Goal: Task Accomplishment & Management: Manage account settings

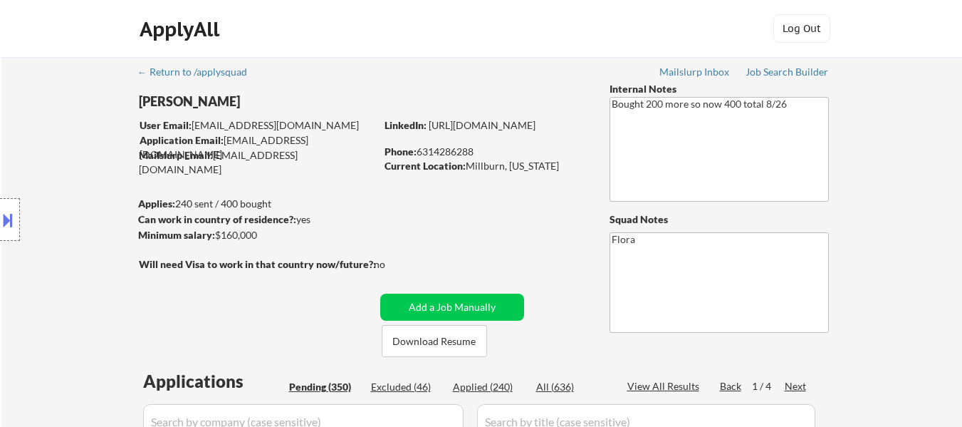
select select ""pending""
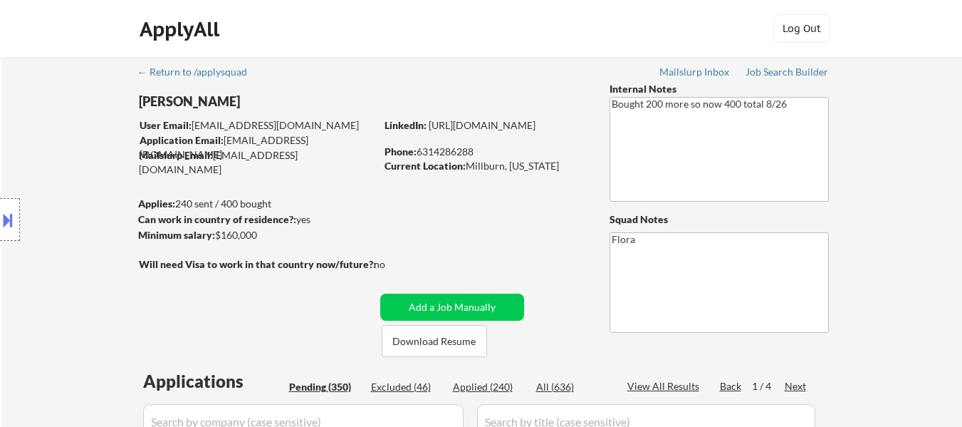
select select ""pending""
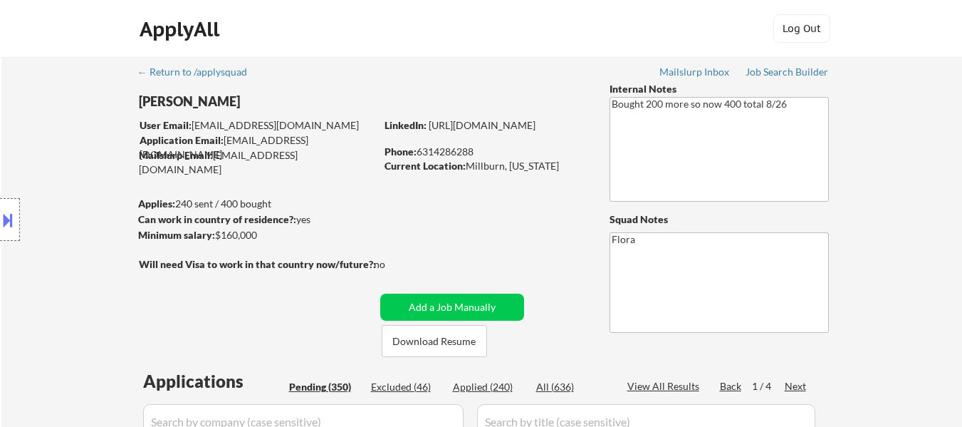
select select ""pending""
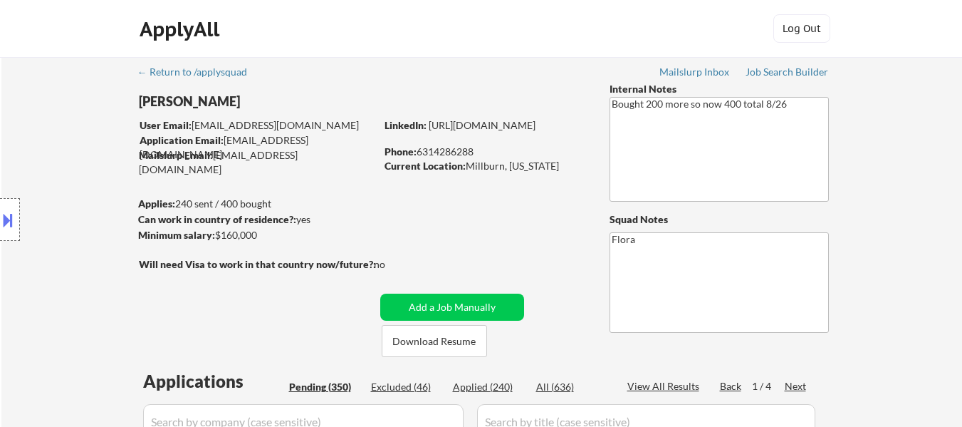
select select ""pending""
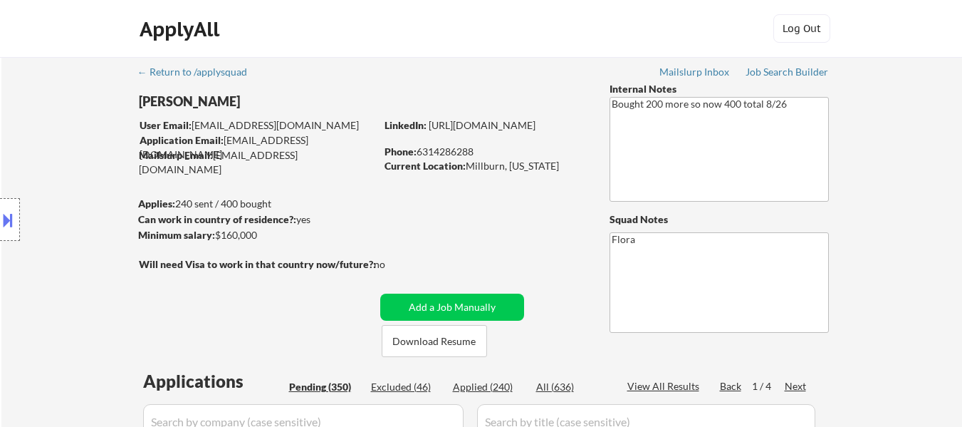
select select ""pending""
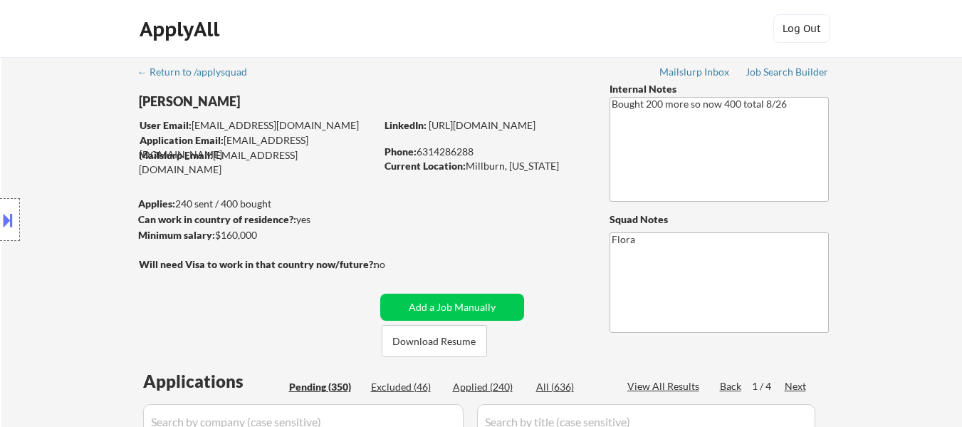
select select ""pending""
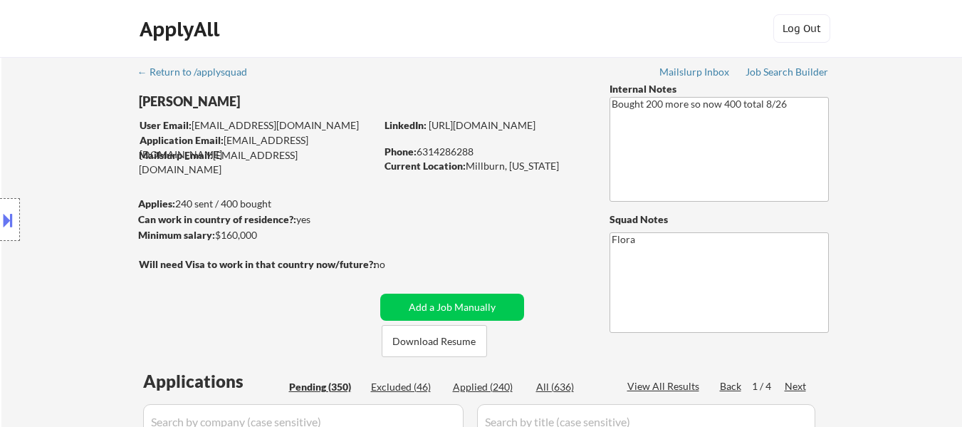
select select ""pending""
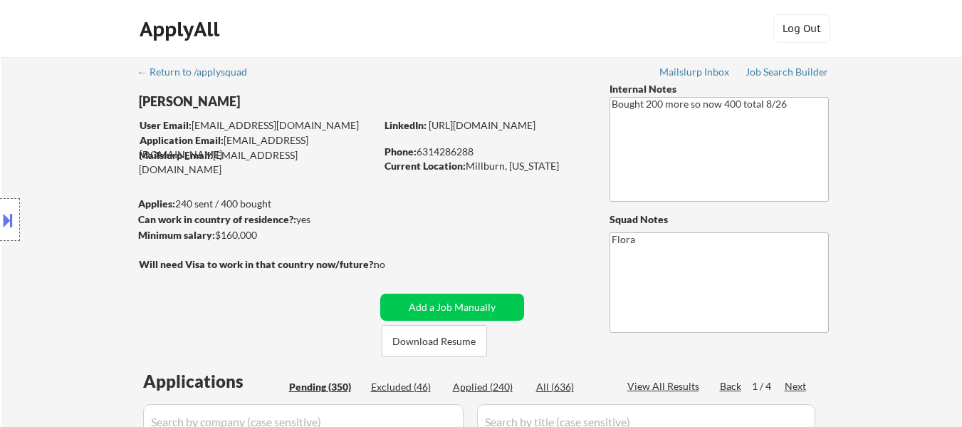
select select ""pending""
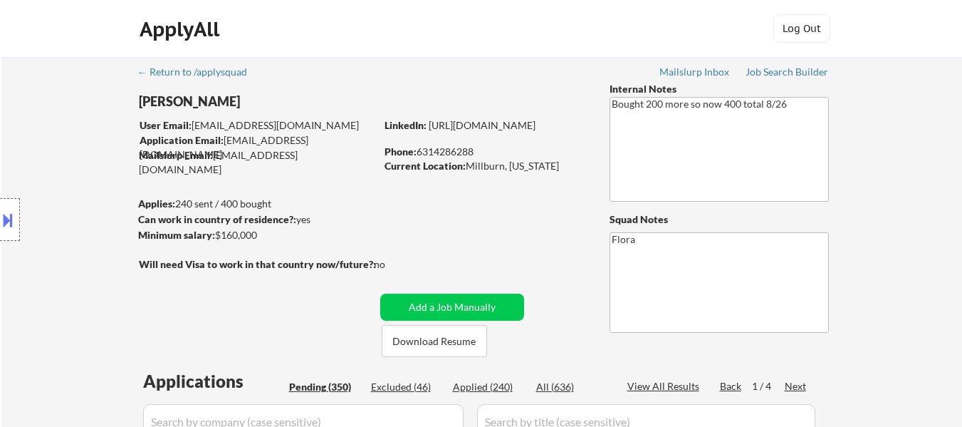
select select ""pending""
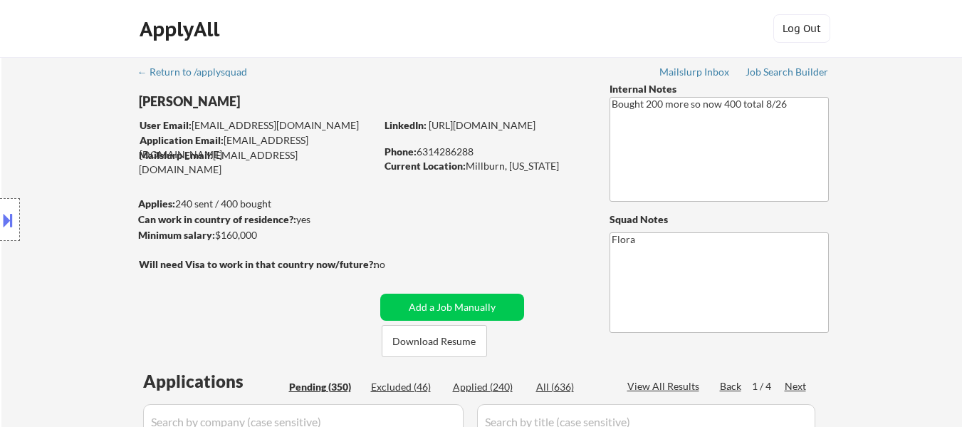
select select ""pending""
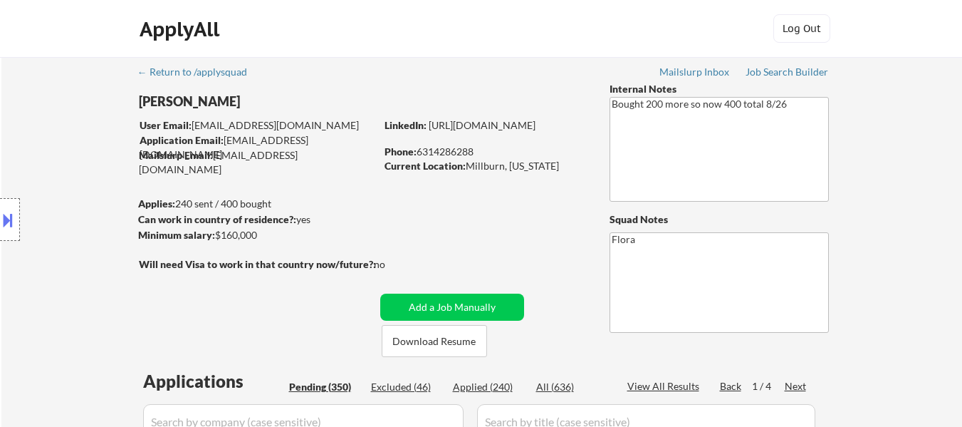
select select ""pending""
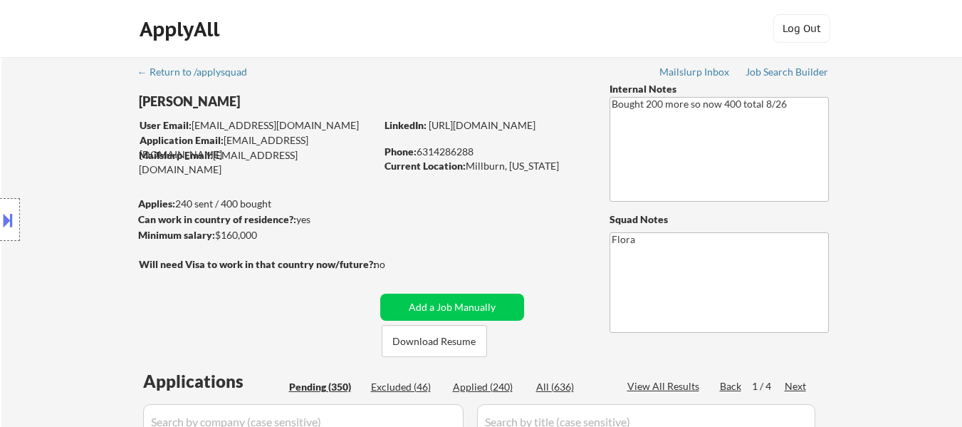
select select ""pending""
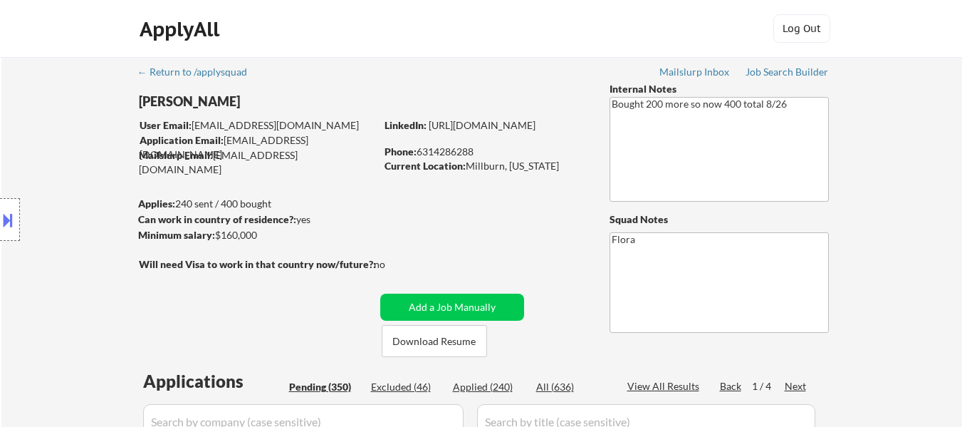
select select ""pending""
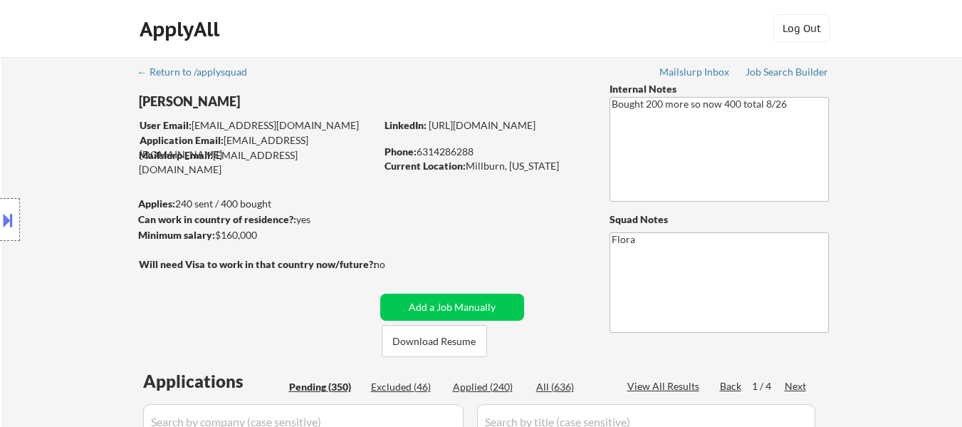
select select ""pending""
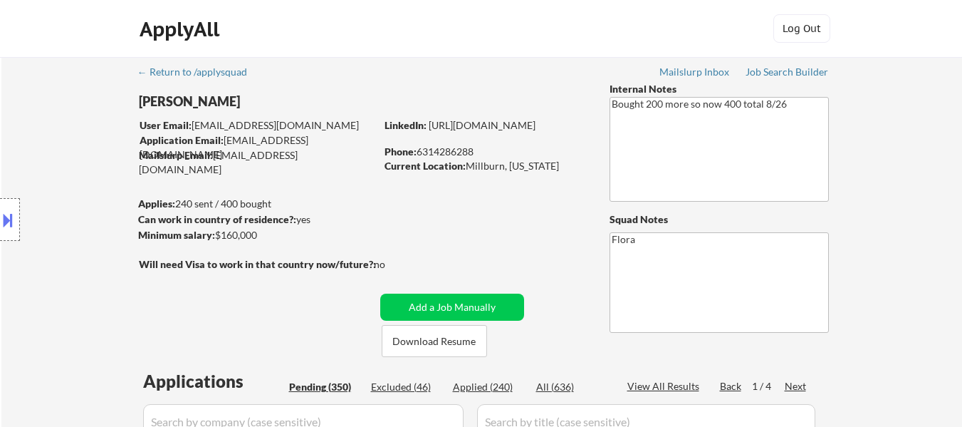
select select ""pending""
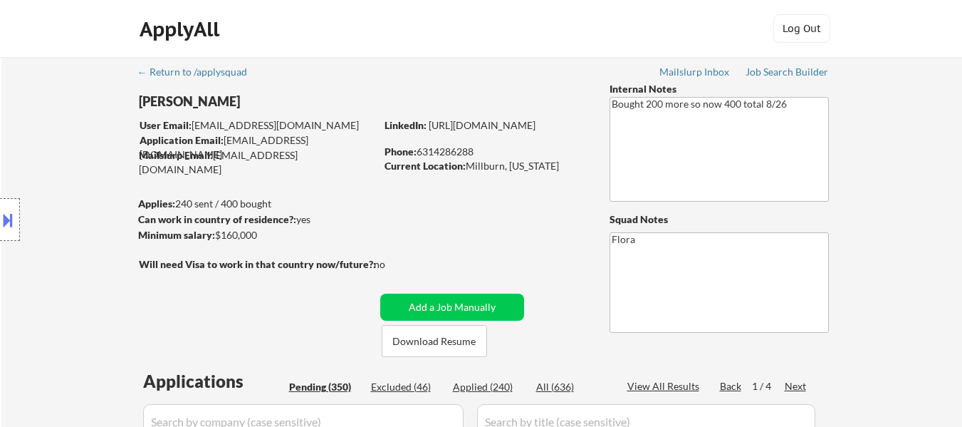
select select ""pending""
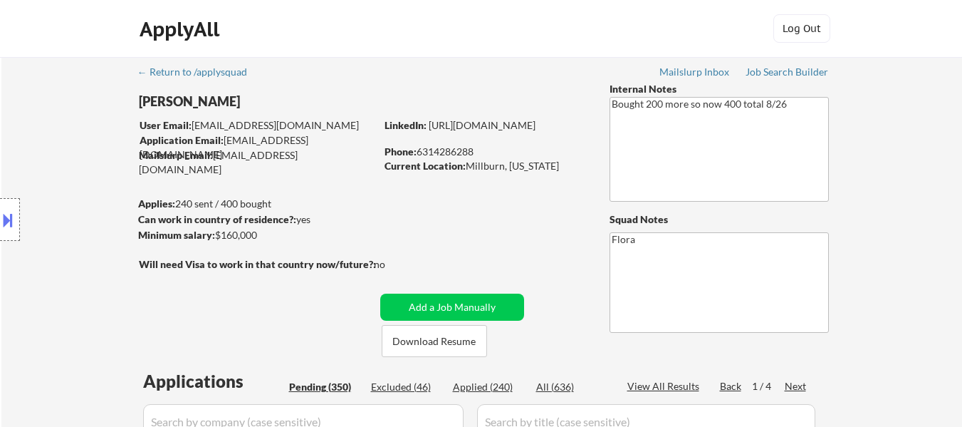
select select ""pending""
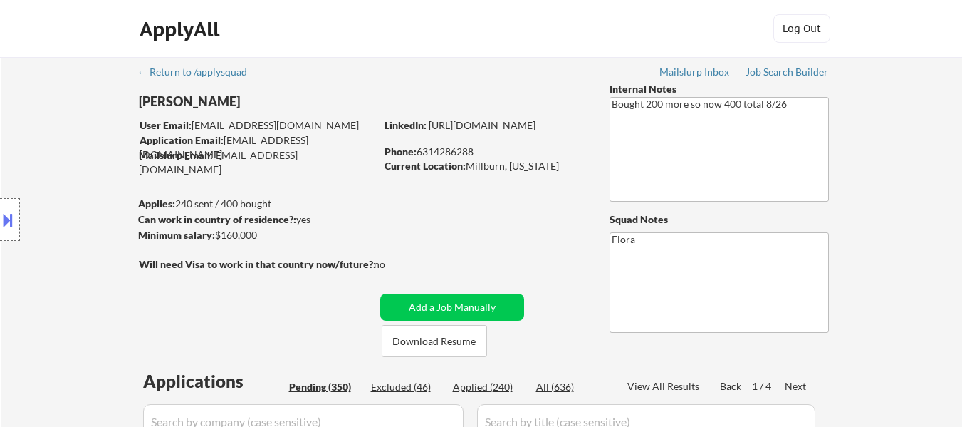
select select ""pending""
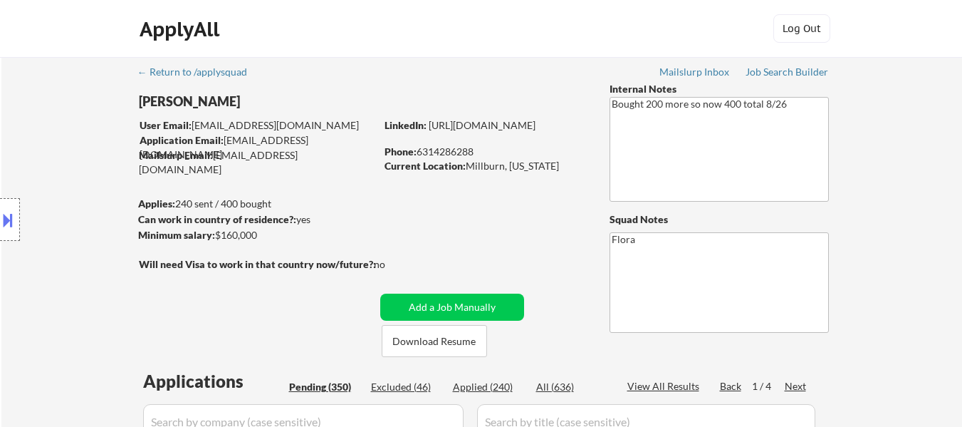
select select ""pending""
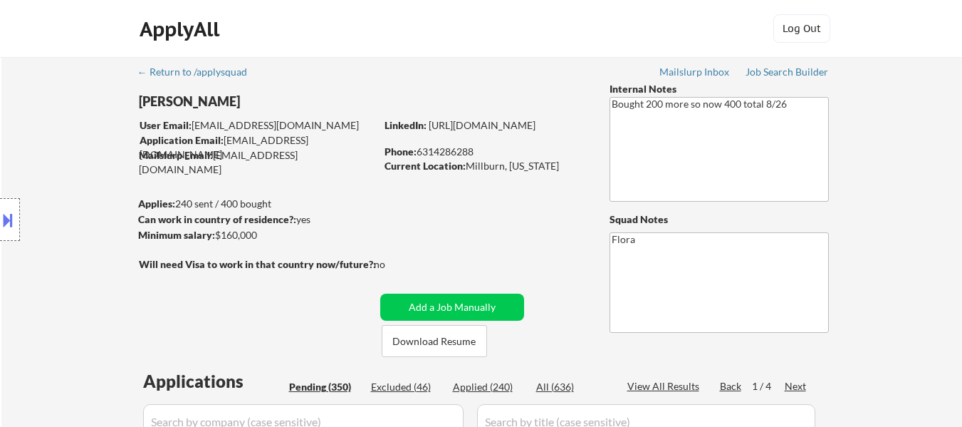
select select ""pending""
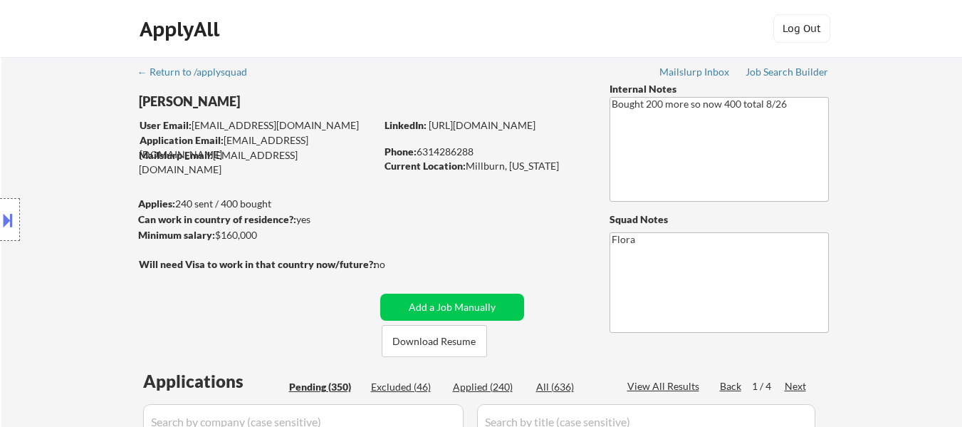
scroll to position [2749, 0]
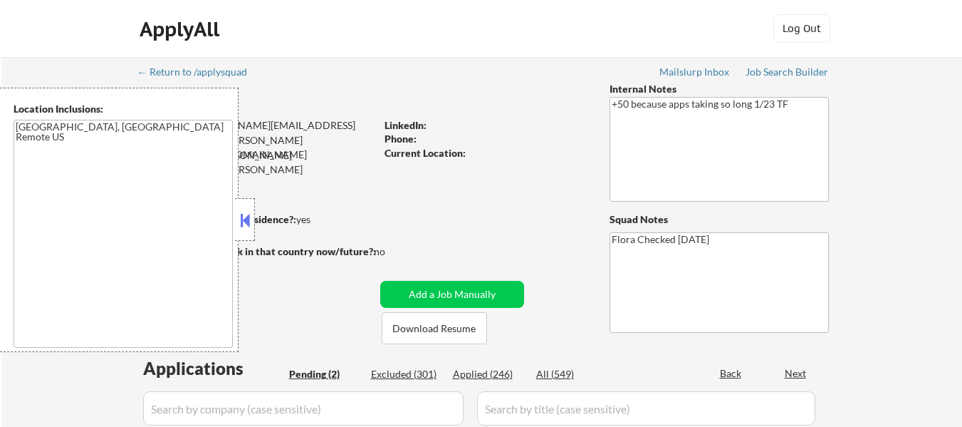
select select ""pending""
click at [247, 224] on button at bounding box center [245, 219] width 16 height 21
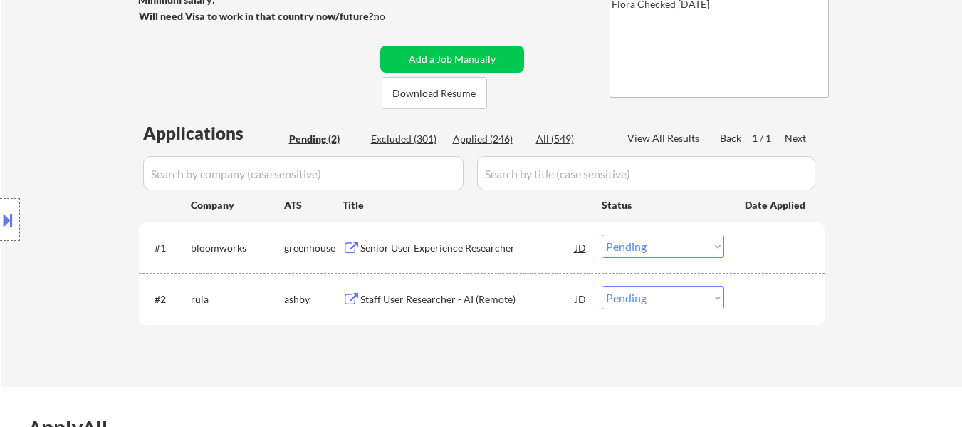
scroll to position [214, 0]
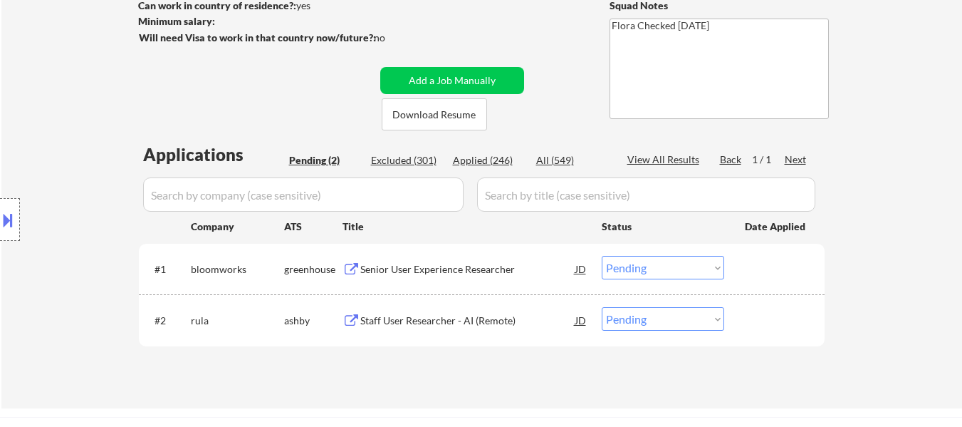
click at [468, 275] on div "Senior User Experience Researcher" at bounding box center [467, 269] width 215 height 14
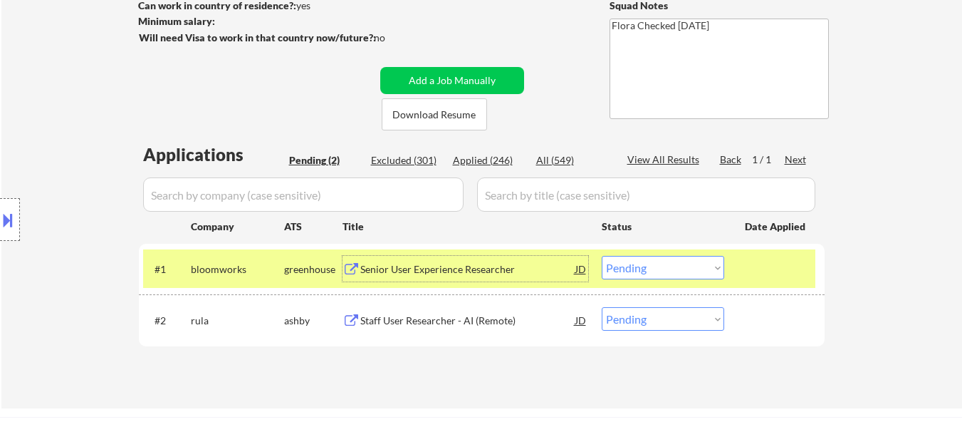
click at [485, 326] on div "Staff User Researcher - AI (Remote)" at bounding box center [467, 320] width 215 height 14
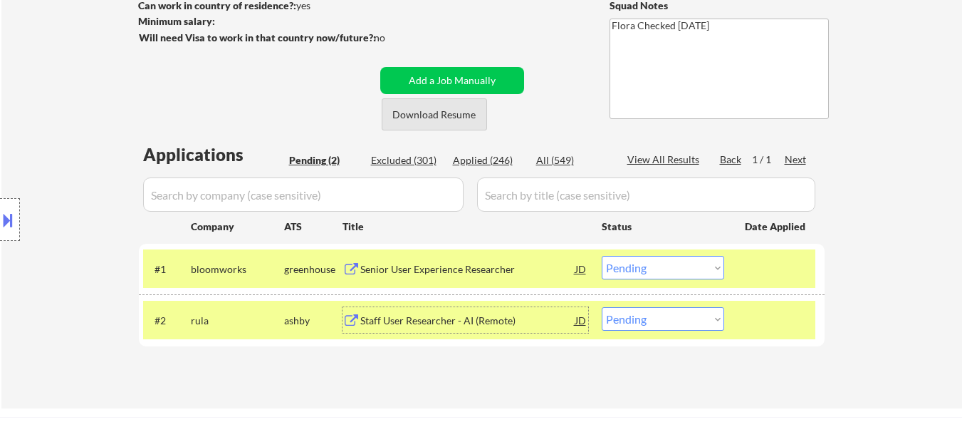
click at [469, 115] on button "Download Resume" at bounding box center [434, 114] width 105 height 32
click at [659, 265] on select "Choose an option... Pending Applied Excluded (Questions) Excluded (Expired) Exc…" at bounding box center [663, 268] width 123 height 24
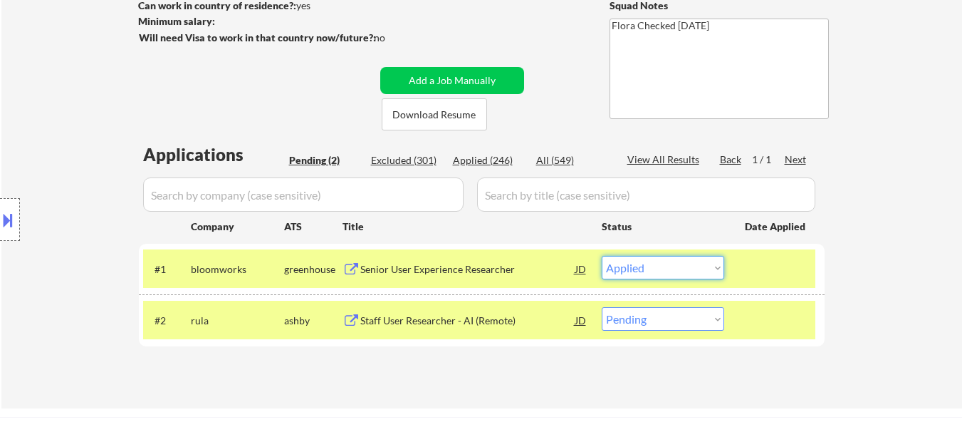
click at [602, 256] on select "Choose an option... Pending Applied Excluded (Questions) Excluded (Expired) Exc…" at bounding box center [663, 268] width 123 height 24
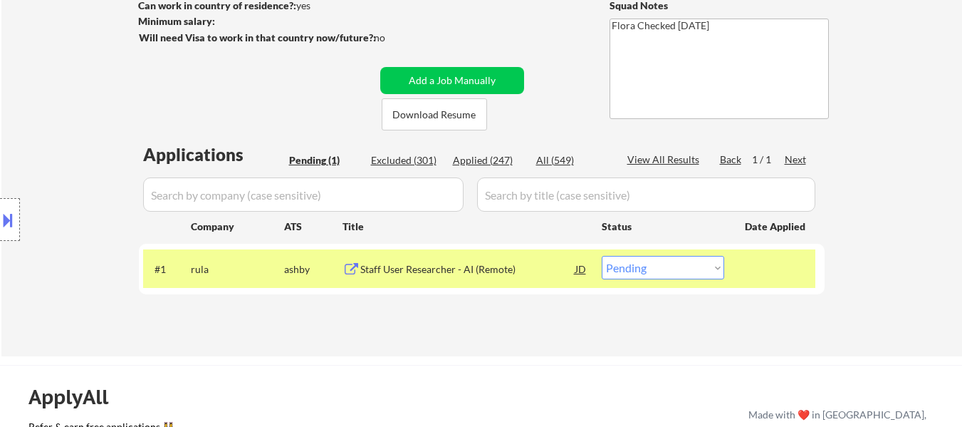
click at [648, 267] on select "Choose an option... Pending Applied Excluded (Questions) Excluded (Expired) Exc…" at bounding box center [663, 268] width 123 height 24
select select ""applied""
click at [602, 256] on select "Choose an option... Pending Applied Excluded (Questions) Excluded (Expired) Exc…" at bounding box center [663, 268] width 123 height 24
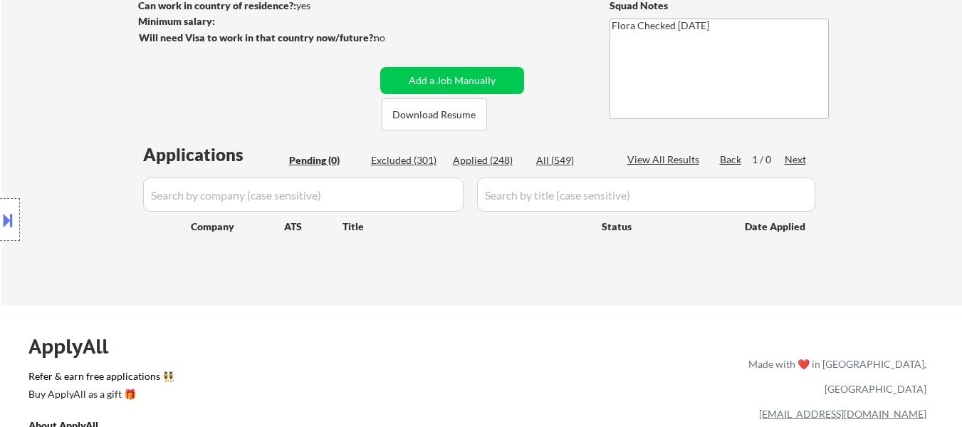
type textarea "Flora"
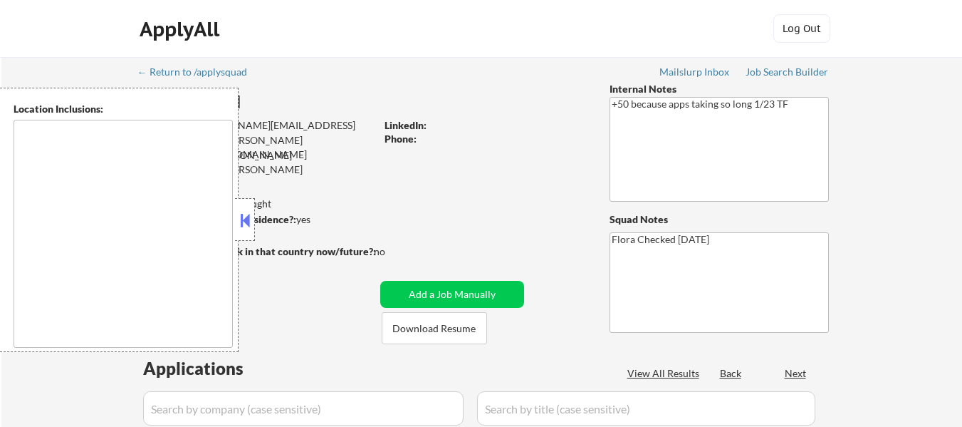
type textarea "[GEOGRAPHIC_DATA], [GEOGRAPHIC_DATA] Remote US"
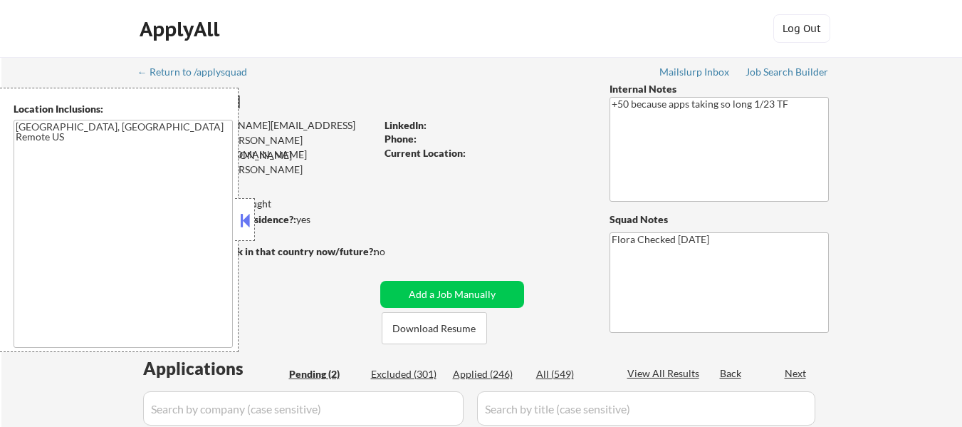
select select ""pending""
click at [472, 373] on div "Applied (246)" at bounding box center [488, 374] width 71 height 14
click at [244, 222] on button at bounding box center [245, 219] width 16 height 21
select select ""applied""
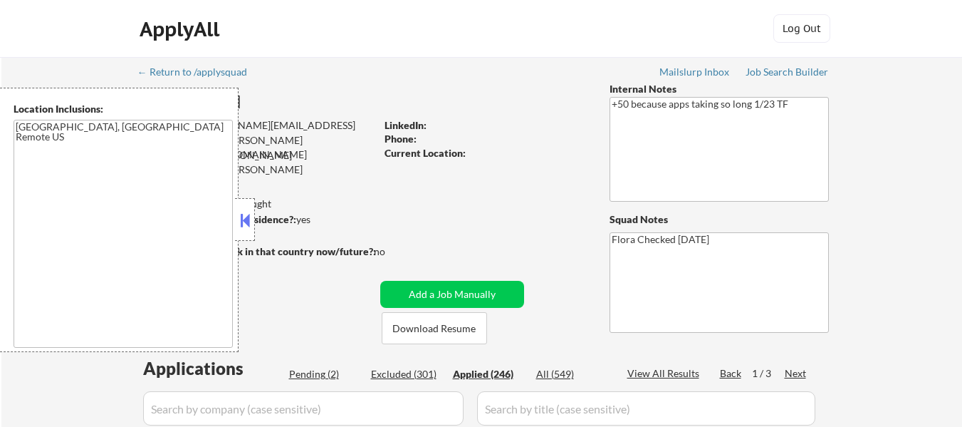
select select ""applied""
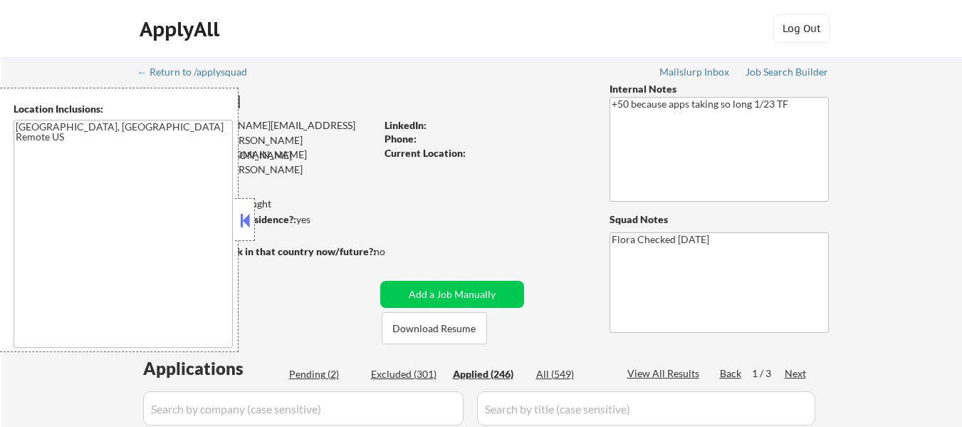
select select ""applied""
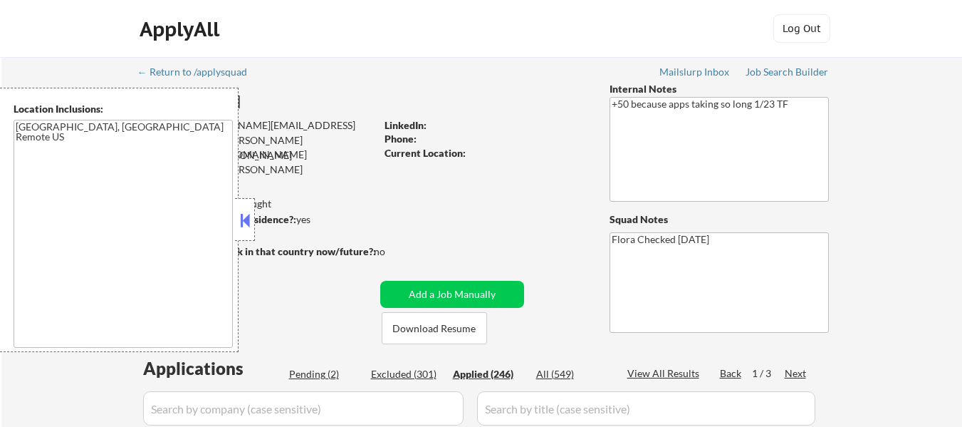
select select ""applied""
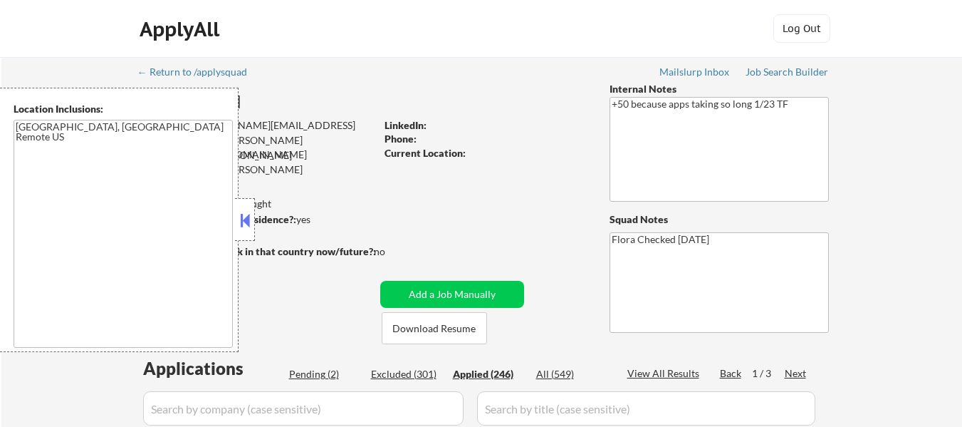
select select ""applied""
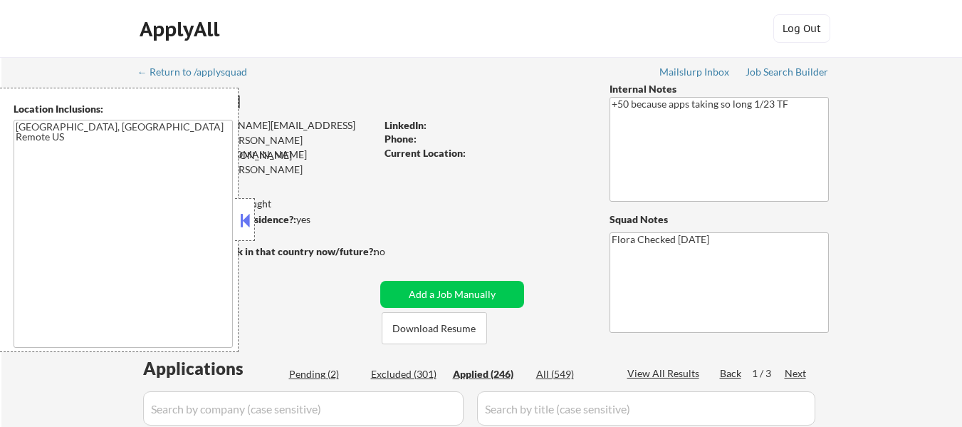
select select ""applied""
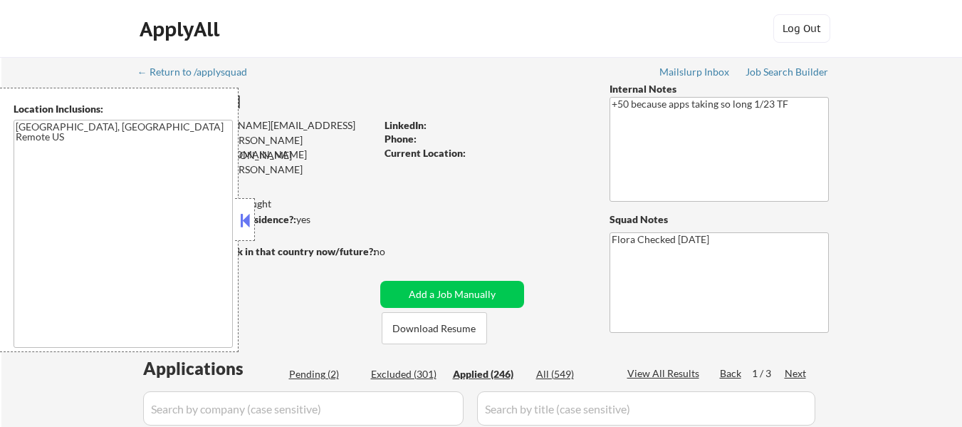
select select ""applied""
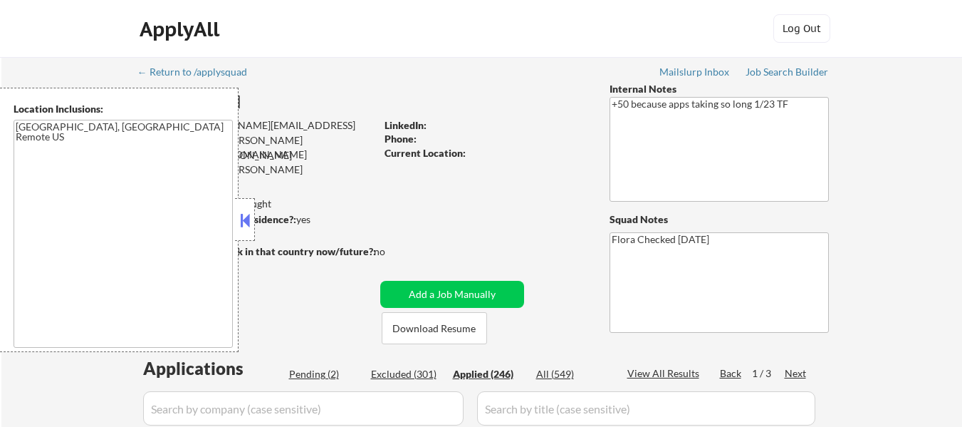
select select ""applied""
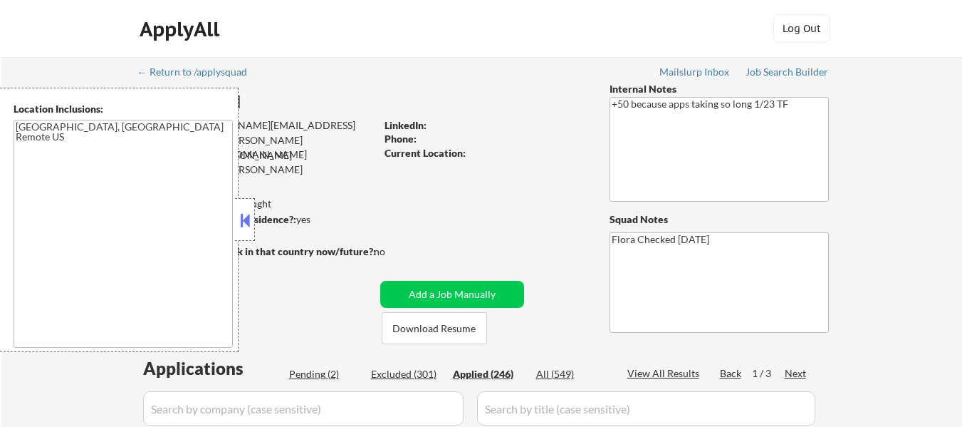
select select ""applied""
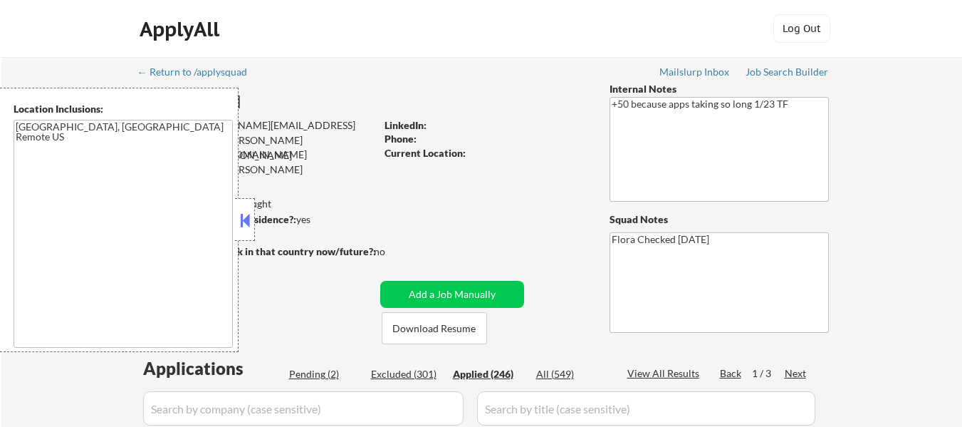
select select ""applied""
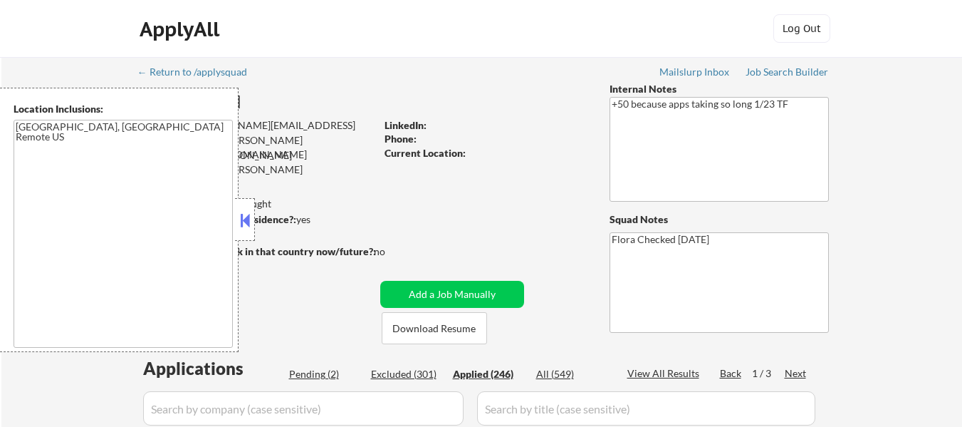
select select ""applied""
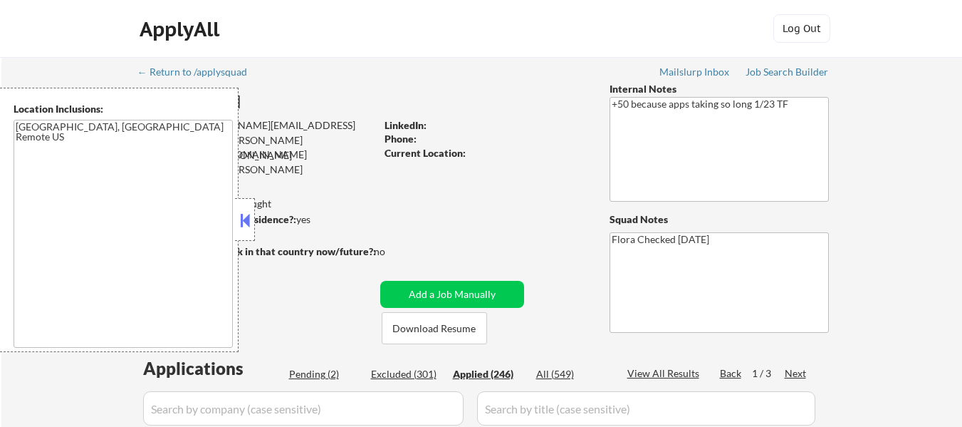
select select ""applied""
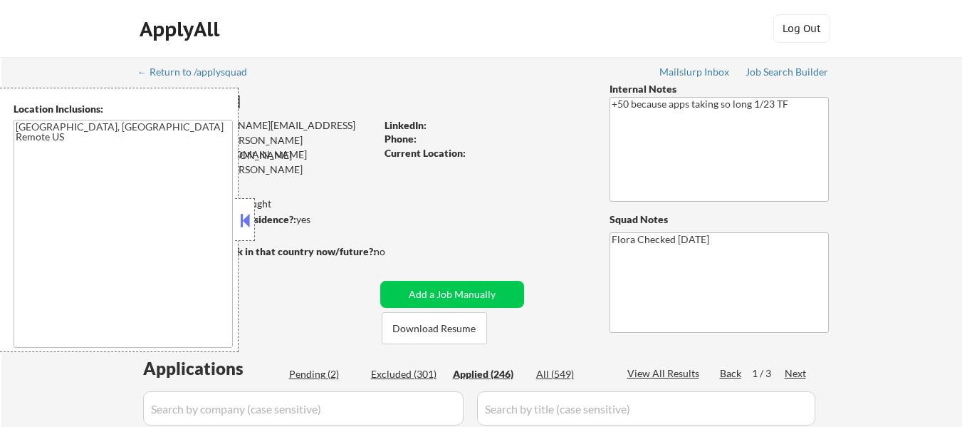
select select ""applied""
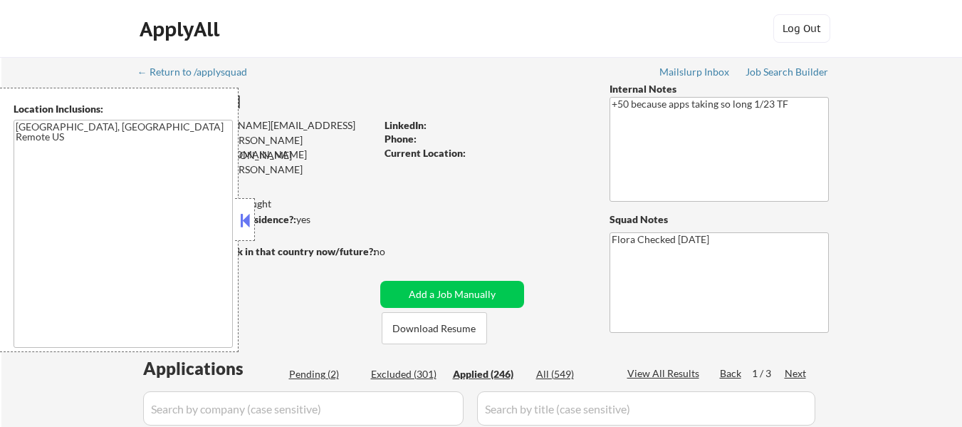
select select ""applied""
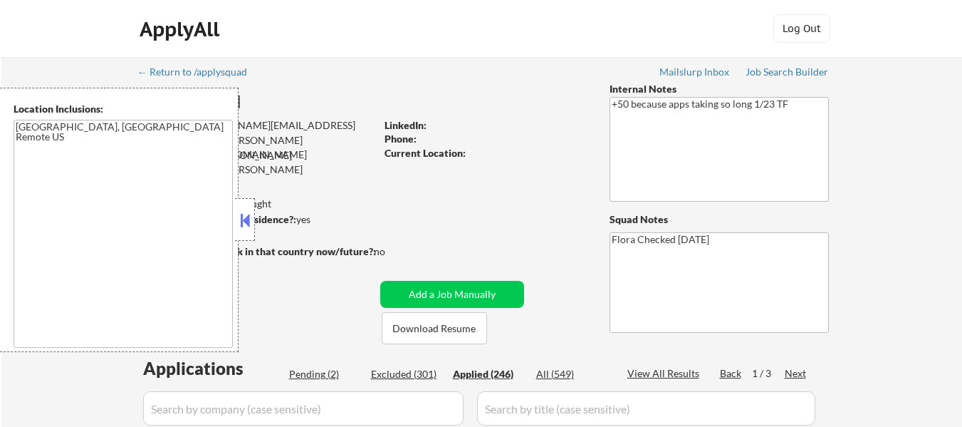
select select ""applied""
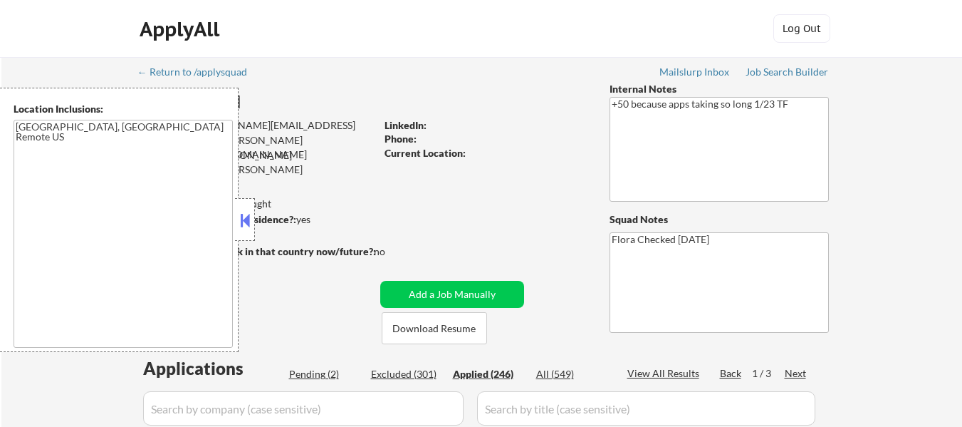
select select ""applied""
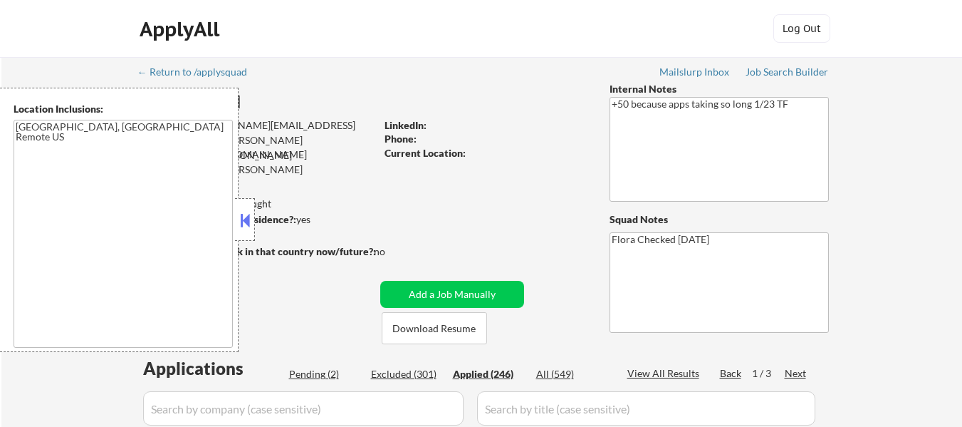
select select ""applied""
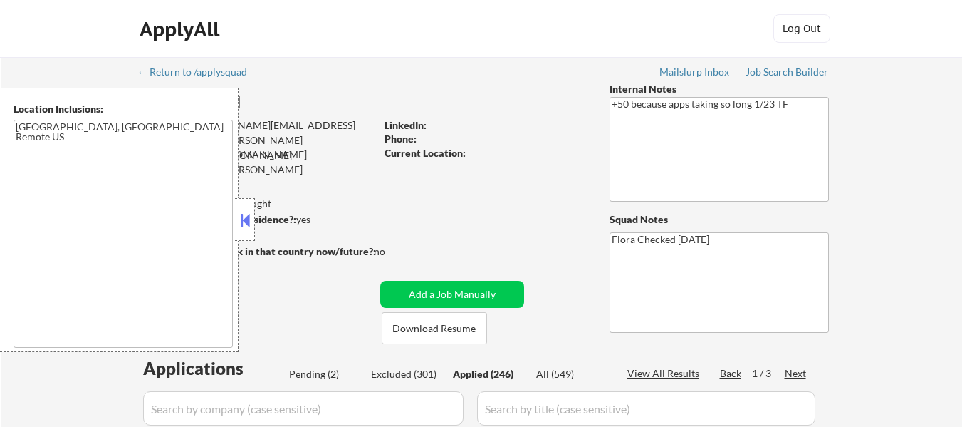
select select ""applied""
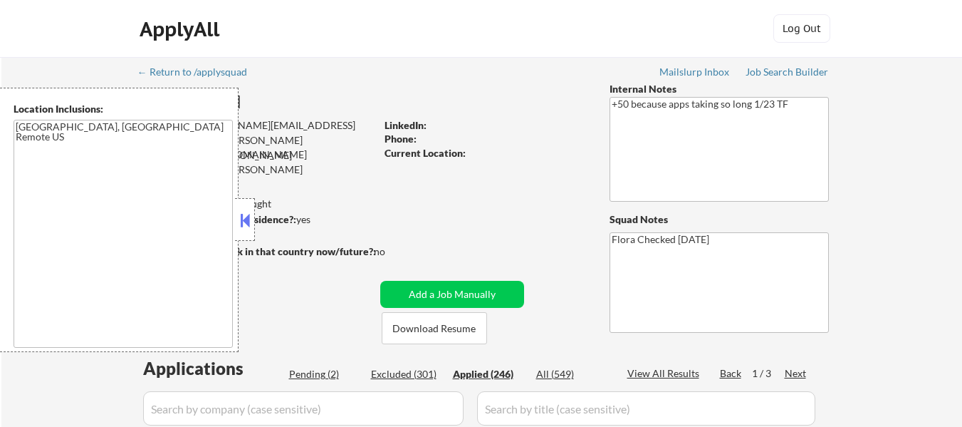
select select ""applied""
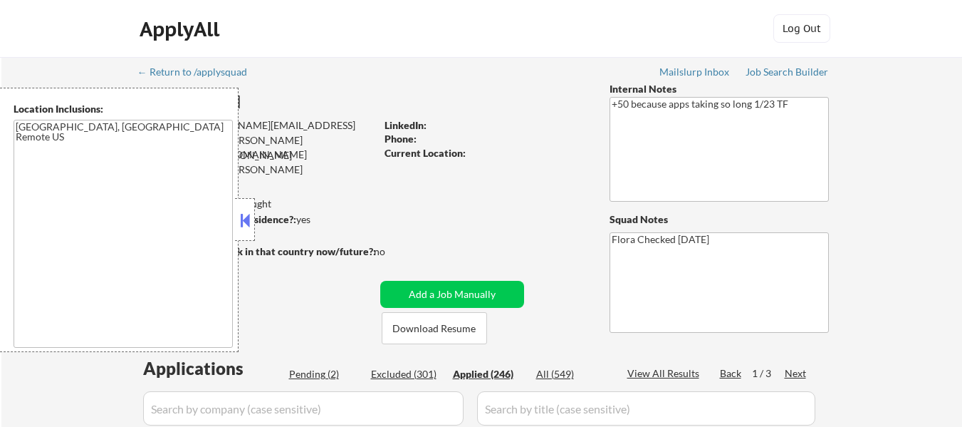
select select ""applied""
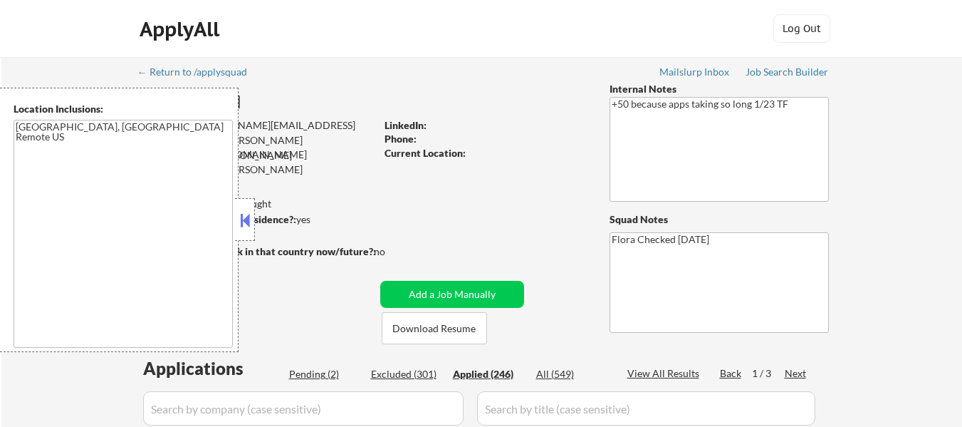
select select ""applied""
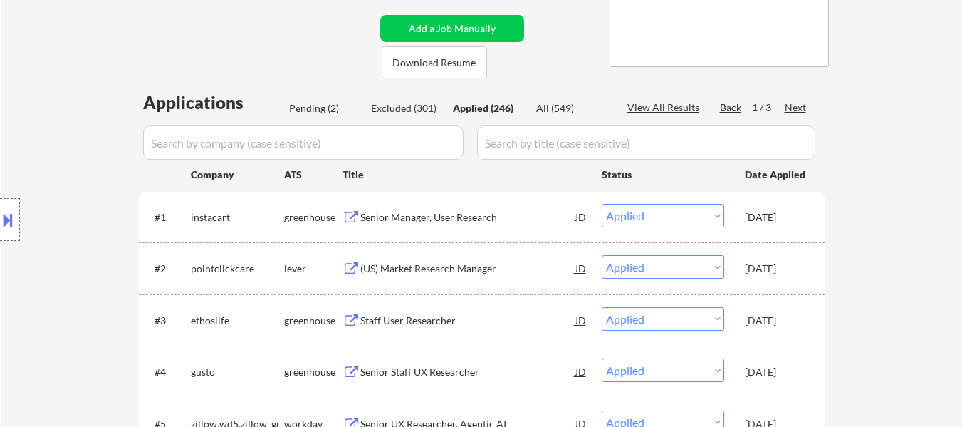
scroll to position [285, 0]
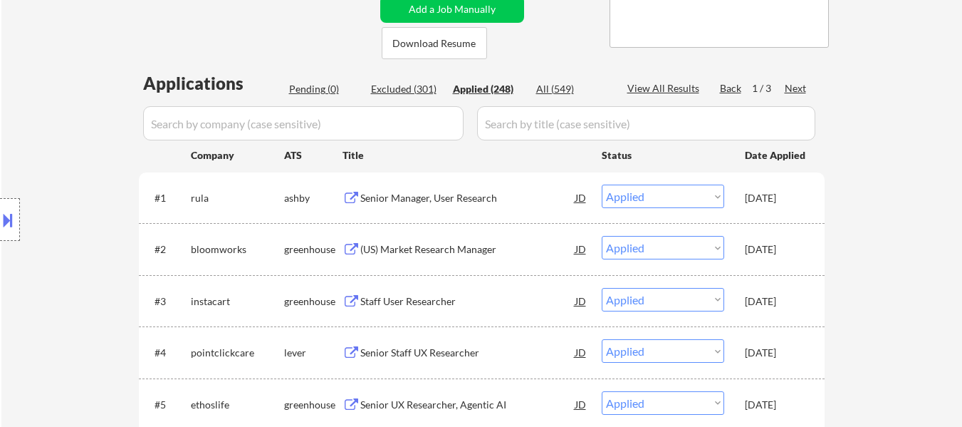
type textarea "Flora"
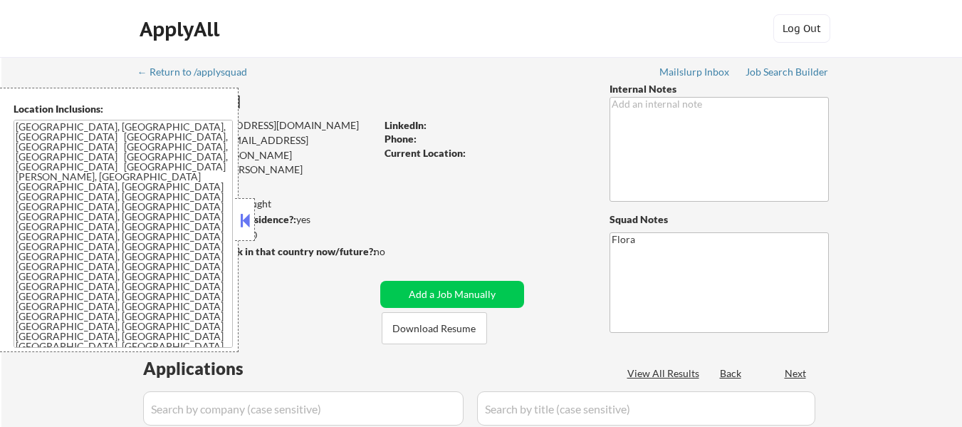
select select ""pending""
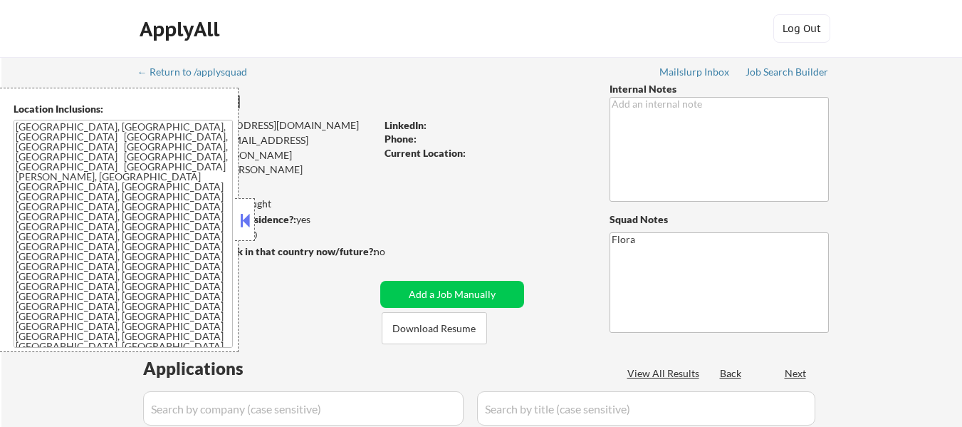
select select ""pending""
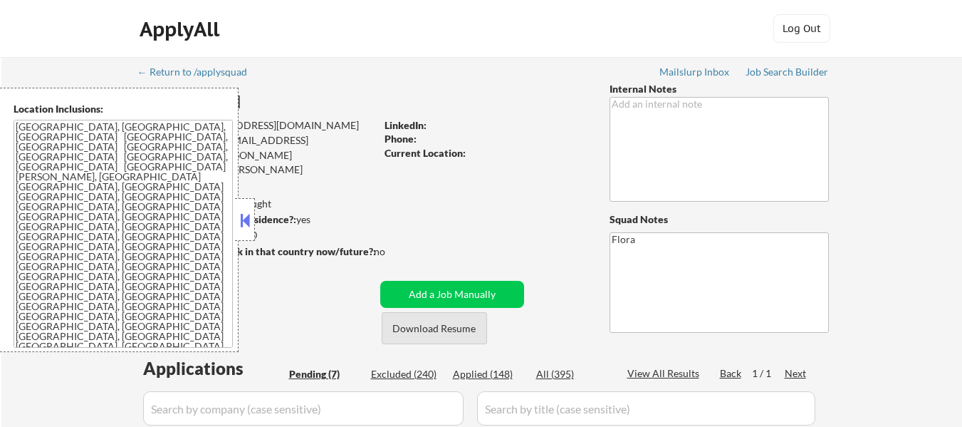
click at [448, 330] on button "Download Resume" at bounding box center [434, 328] width 105 height 32
click at [242, 214] on button at bounding box center [245, 219] width 16 height 21
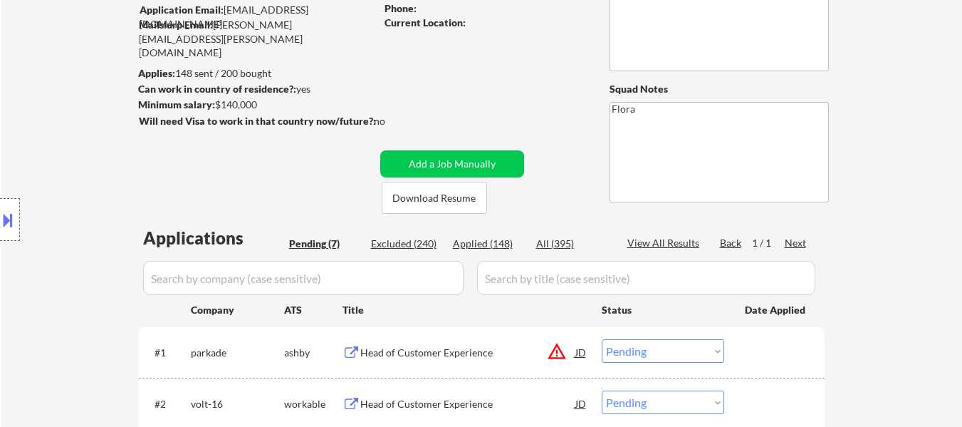
scroll to position [142, 0]
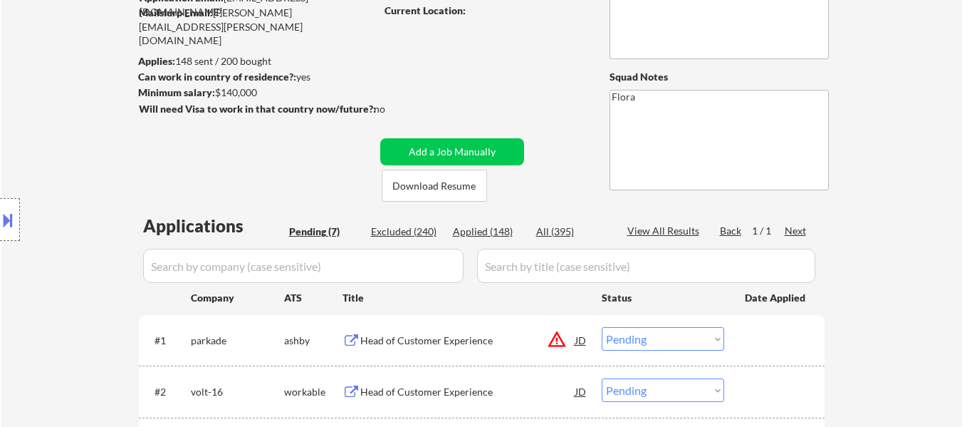
click at [457, 338] on div "Head of Customer Experience" at bounding box center [467, 340] width 215 height 14
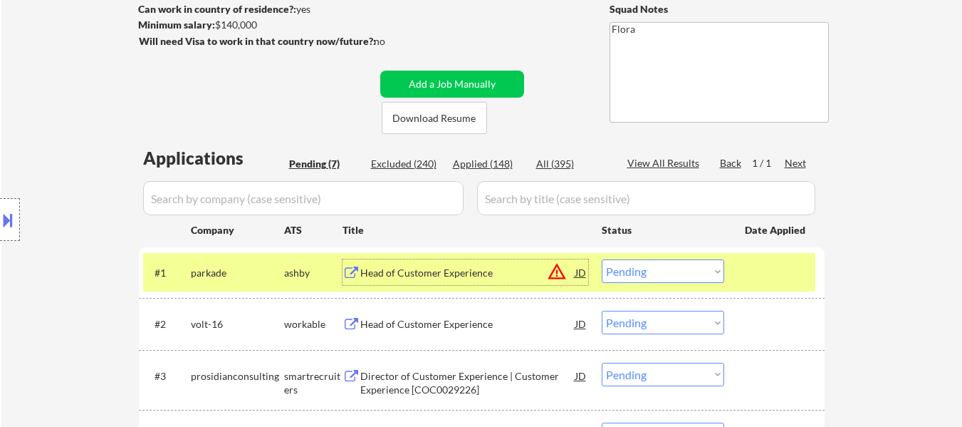
scroll to position [285, 0]
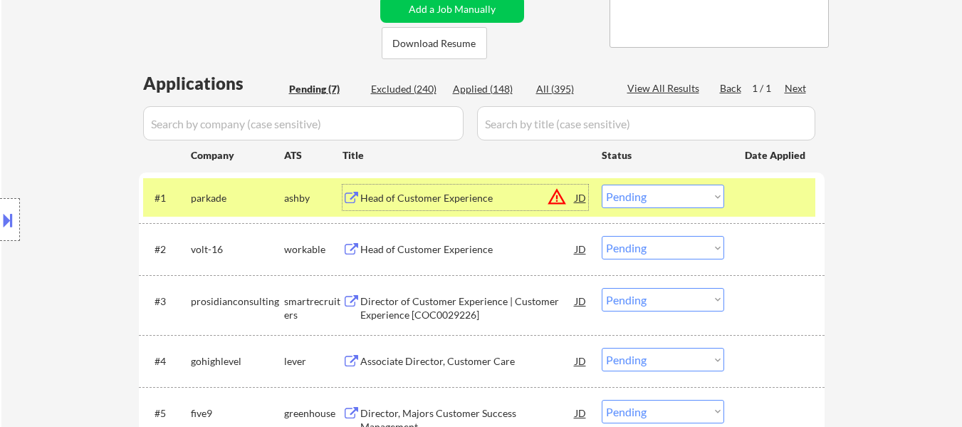
click at [439, 252] on div "Head of Customer Experience" at bounding box center [467, 249] width 215 height 14
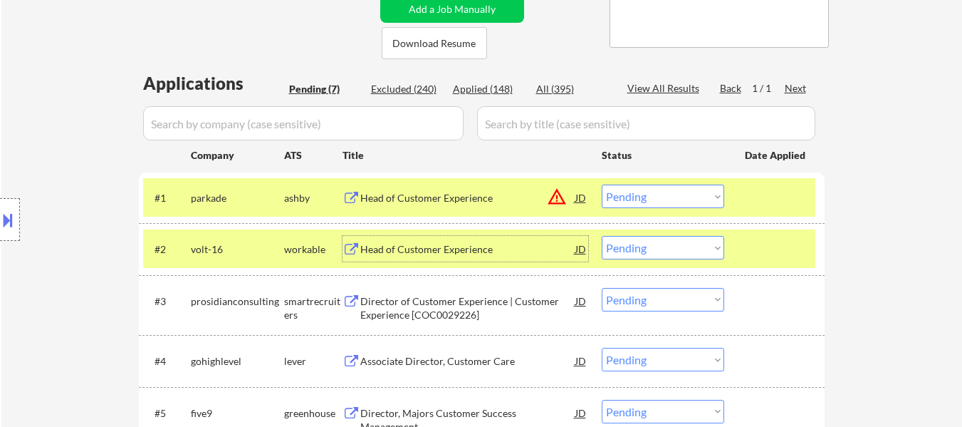
click at [702, 194] on select "Choose an option... Pending Applied Excluded (Questions) Excluded (Expired) Exc…" at bounding box center [663, 197] width 123 height 24
click at [602, 185] on select "Choose an option... Pending Applied Excluded (Questions) Excluded (Expired) Exc…" at bounding box center [663, 197] width 123 height 24
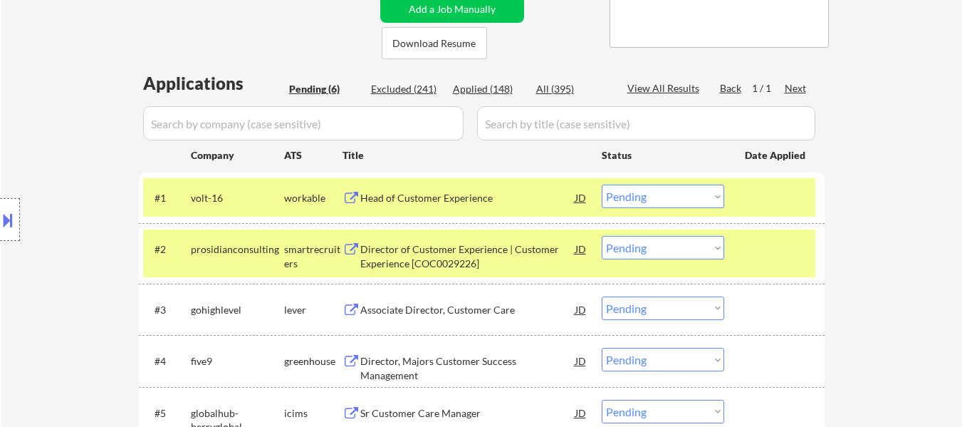
scroll to position [356, 0]
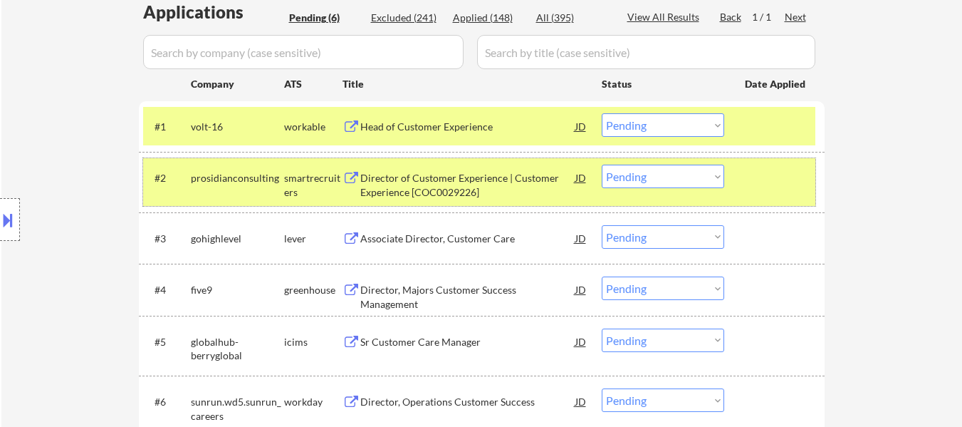
click at [788, 192] on div "#2 prosidianconsulting smartrecruiters Director of Customer Experience | Custom…" at bounding box center [479, 181] width 673 height 47
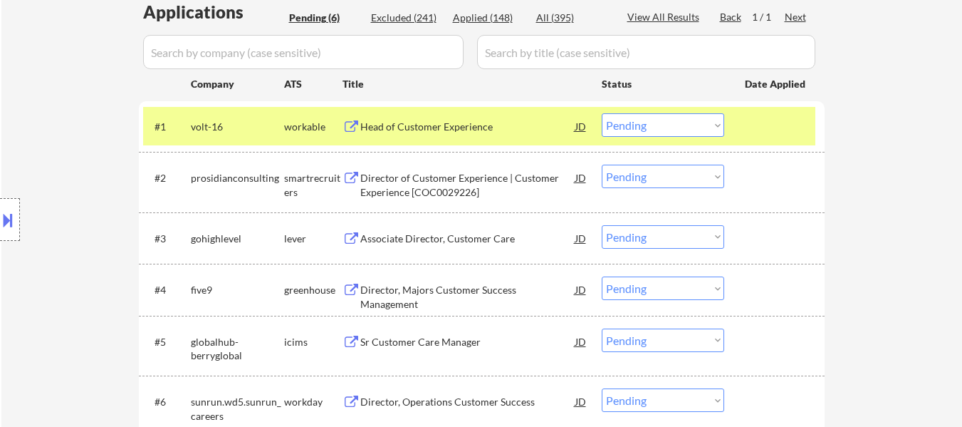
click at [412, 173] on div "Director of Customer Experience | Customer Experience [COC0029226]" at bounding box center [467, 185] width 215 height 28
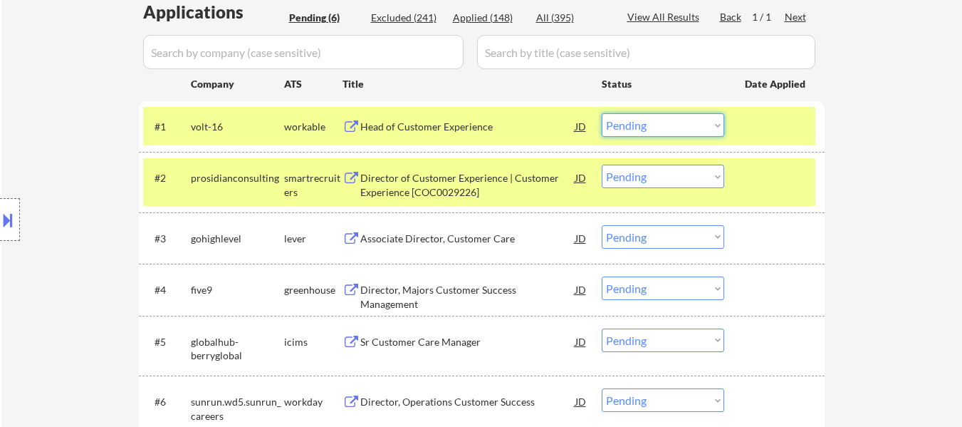
drag, startPoint x: 680, startPoint y: 125, endPoint x: 682, endPoint y: 135, distance: 9.5
click at [680, 125] on select "Choose an option... Pending Applied Excluded (Questions) Excluded (Expired) Exc…" at bounding box center [663, 125] width 123 height 24
click at [602, 113] on select "Choose an option... Pending Applied Excluded (Questions) Excluded (Expired) Exc…" at bounding box center [663, 125] width 123 height 24
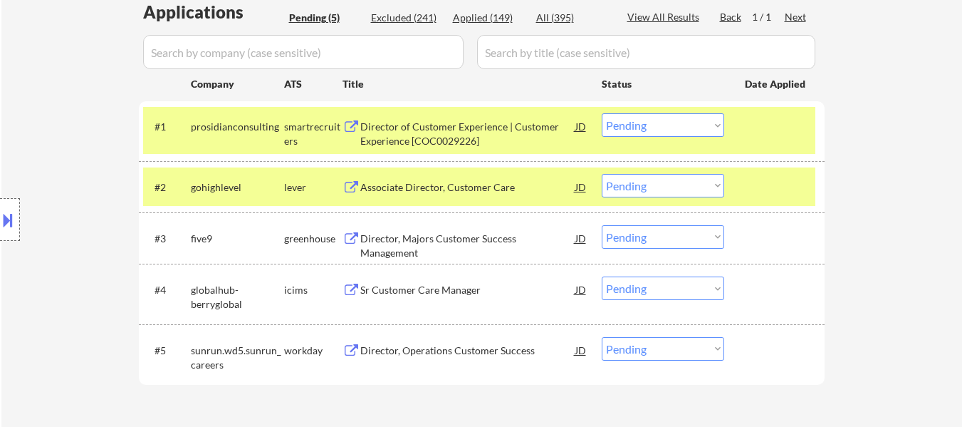
click at [749, 177] on div at bounding box center [776, 187] width 63 height 26
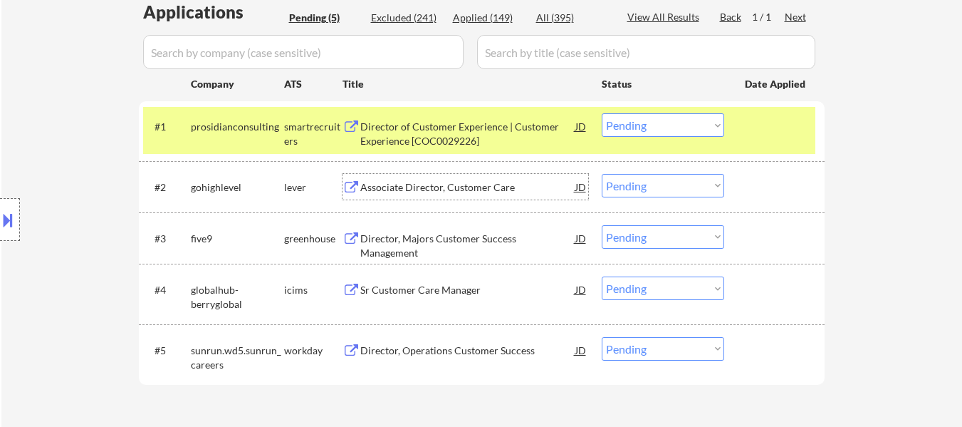
click at [471, 191] on div "Associate Director, Customer Care" at bounding box center [467, 187] width 215 height 14
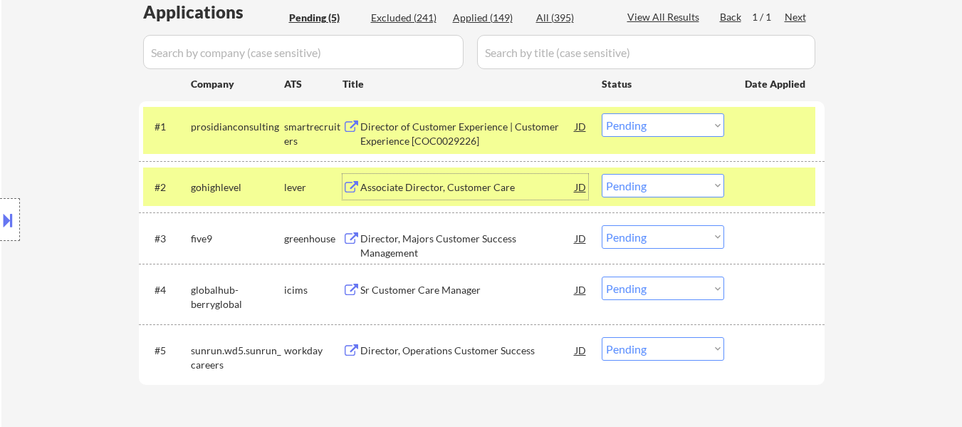
click at [667, 117] on select "Choose an option... Pending Applied Excluded (Questions) Excluded (Expired) Exc…" at bounding box center [663, 125] width 123 height 24
click at [602, 113] on select "Choose an option... Pending Applied Excluded (Questions) Excluded (Expired) Exc…" at bounding box center [663, 125] width 123 height 24
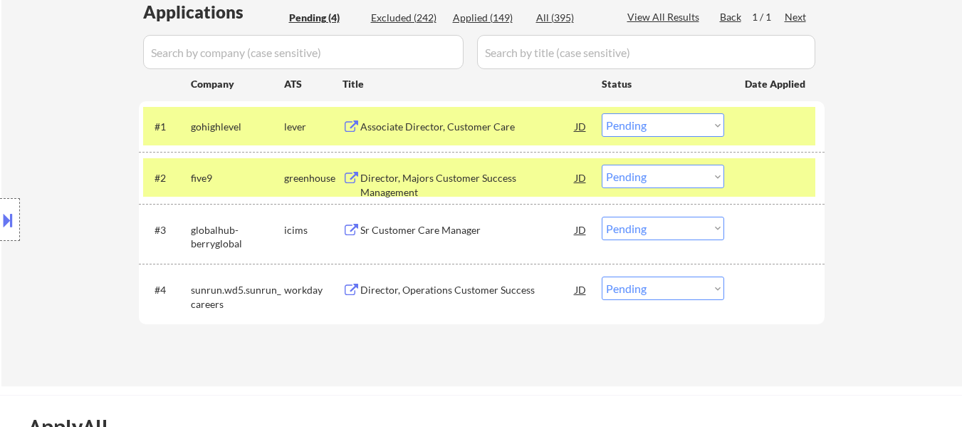
click at [680, 128] on select "Choose an option... Pending Applied Excluded (Questions) Excluded (Expired) Exc…" at bounding box center [663, 125] width 123 height 24
click at [602, 113] on select "Choose an option... Pending Applied Excluded (Questions) Excluded (Expired) Exc…" at bounding box center [663, 125] width 123 height 24
select select ""pending""
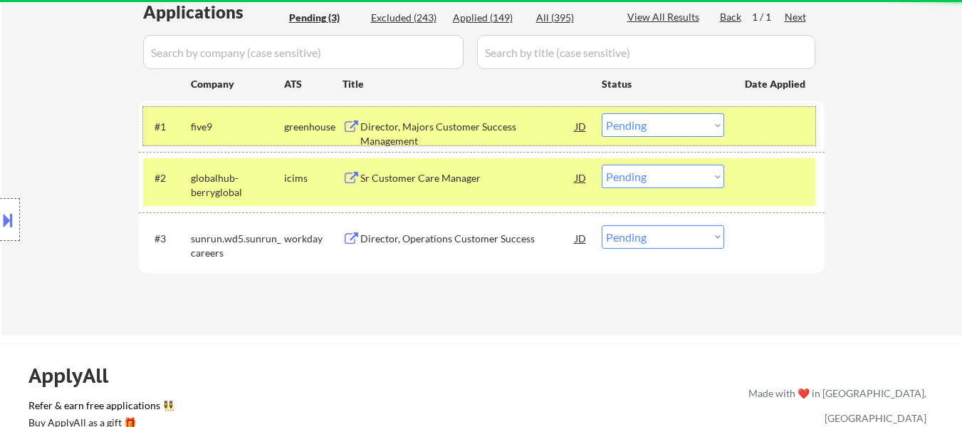
click at [762, 125] on div at bounding box center [776, 126] width 63 height 26
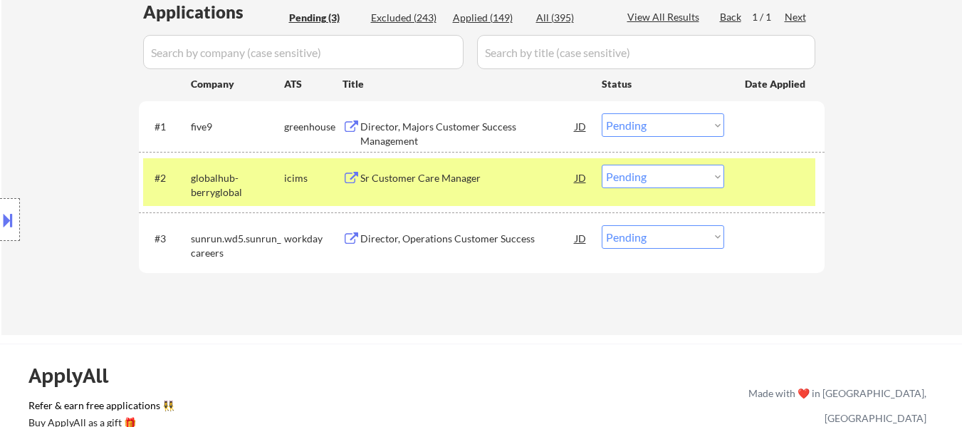
click at [755, 190] on div at bounding box center [776, 178] width 63 height 26
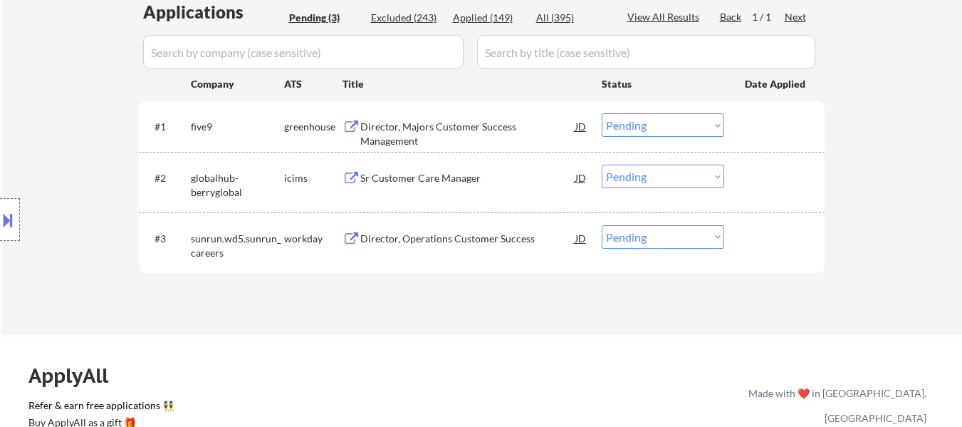
click at [501, 120] on div "Director, Majors Customer Success Management" at bounding box center [467, 134] width 215 height 28
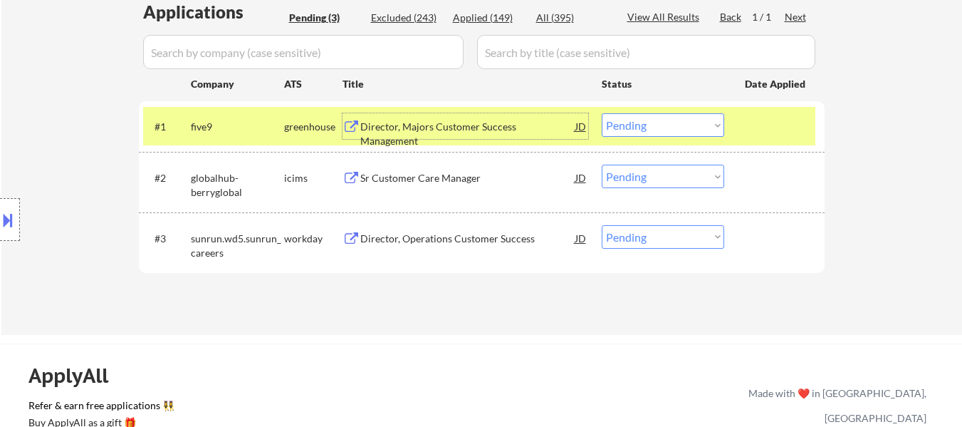
click at [496, 185] on div "Sr Customer Care Manager" at bounding box center [467, 178] width 215 height 14
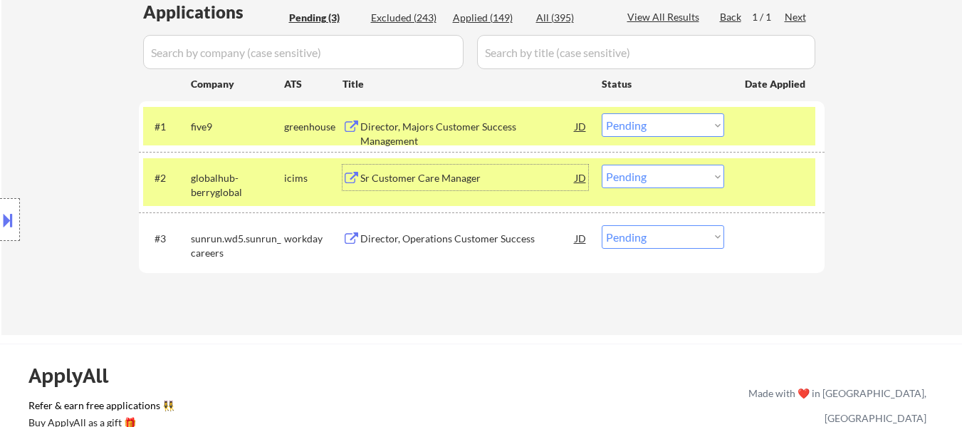
click at [464, 240] on div "Director, Operations Customer Success" at bounding box center [467, 239] width 215 height 14
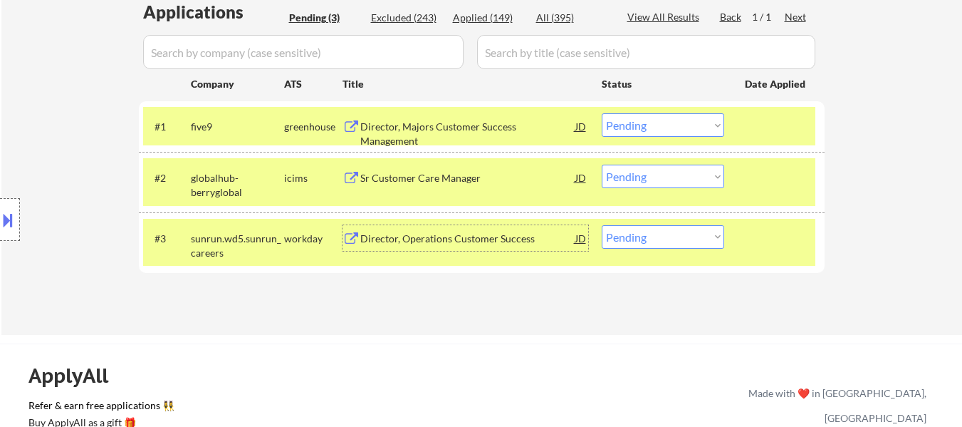
click at [654, 177] on select "Choose an option... Pending Applied Excluded (Questions) Excluded (Expired) Exc…" at bounding box center [663, 177] width 123 height 24
click at [602, 165] on select "Choose an option... Pending Applied Excluded (Questions) Excluded (Expired) Exc…" at bounding box center [663, 177] width 123 height 24
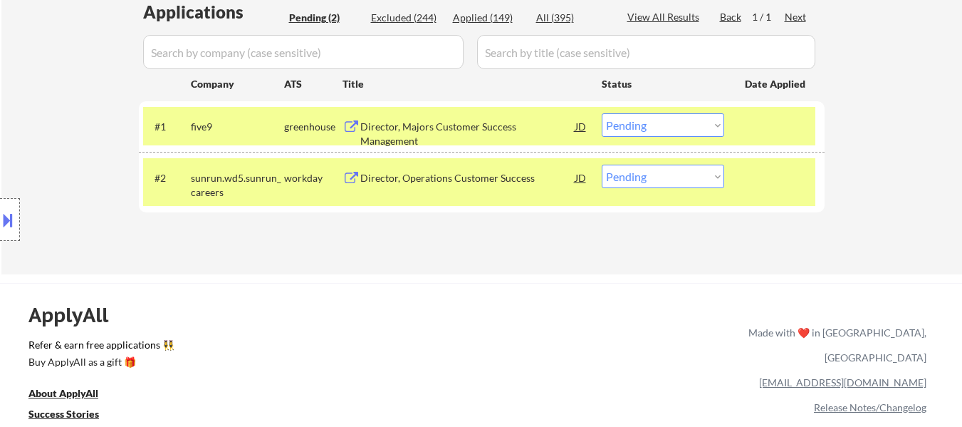
click at [678, 177] on select "Choose an option... Pending Applied Excluded (Questions) Excluded (Expired) Exc…" at bounding box center [663, 177] width 123 height 24
select select ""excluded__expired_""
click at [602, 165] on select "Choose an option... Pending Applied Excluded (Questions) Excluded (Expired) Exc…" at bounding box center [663, 177] width 123 height 24
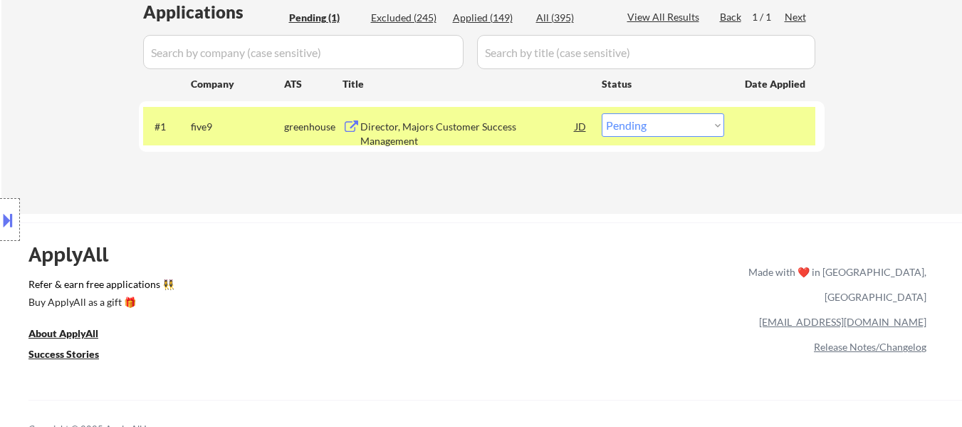
click at [683, 126] on select "Choose an option... Pending Applied Excluded (Questions) Excluded (Expired) Exc…" at bounding box center [663, 125] width 123 height 24
select select ""applied""
click at [602, 113] on select "Choose an option... Pending Applied Excluded (Questions) Excluded (Expired) Exc…" at bounding box center [663, 125] width 123 height 24
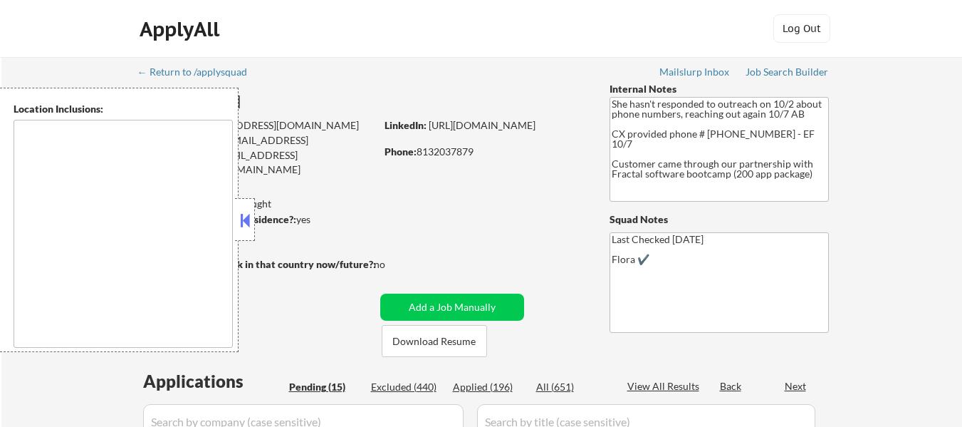
select select ""pending""
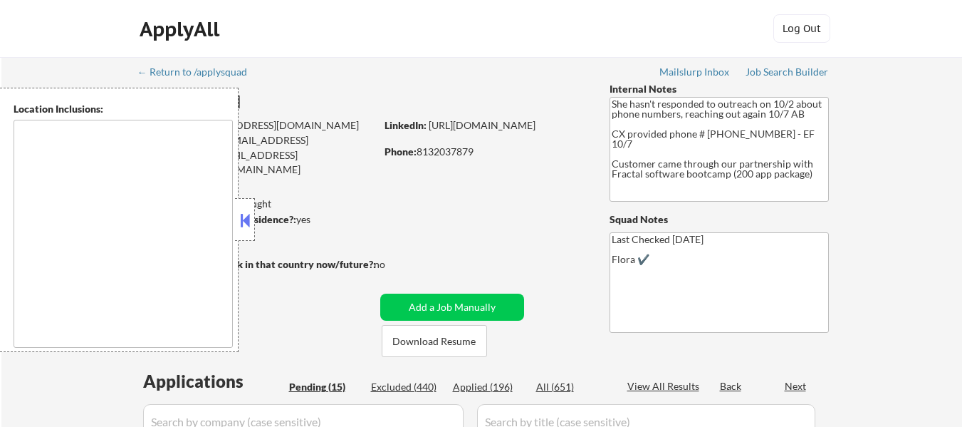
select select ""pending""
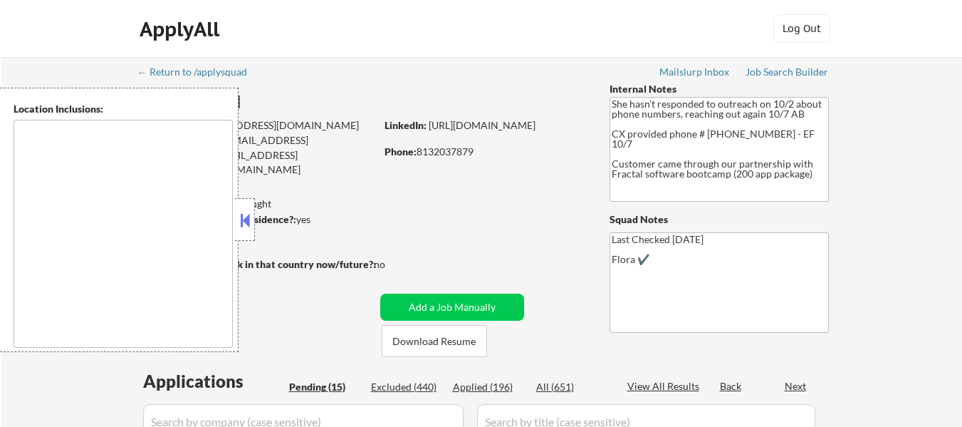
select select ""pending""
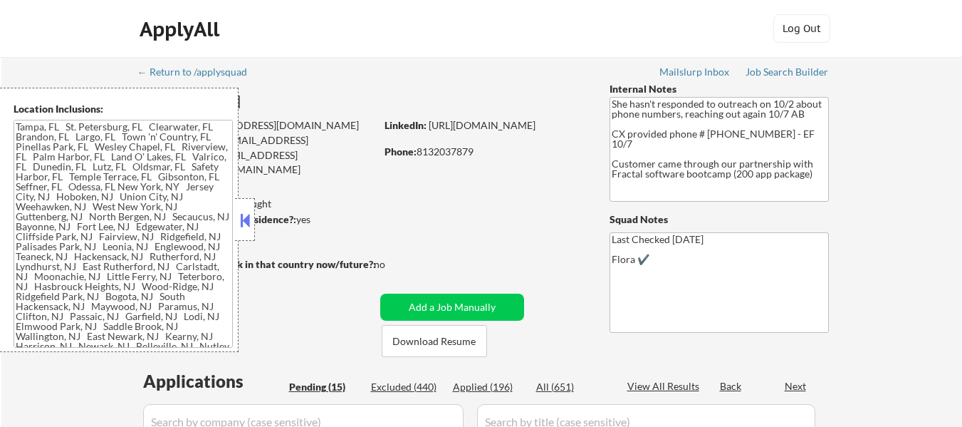
type textarea "[GEOGRAPHIC_DATA], [GEOGRAPHIC_DATA] [GEOGRAPHIC_DATA], [GEOGRAPHIC_DATA] [GEOG…"
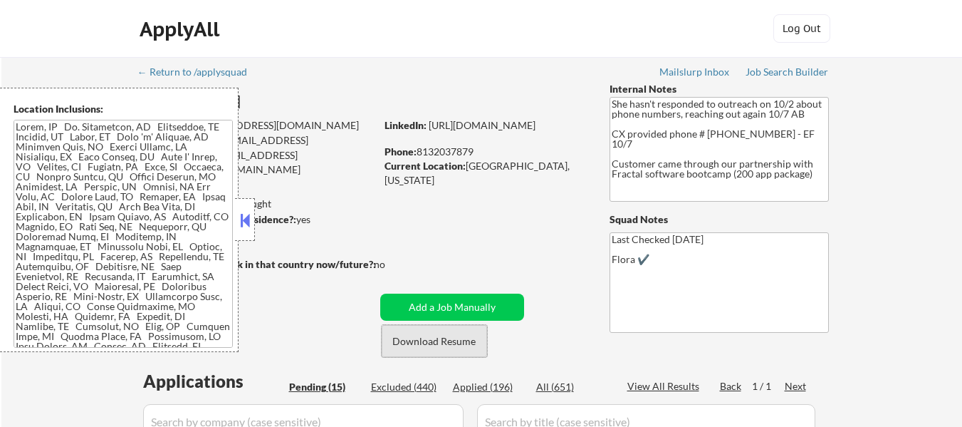
click at [460, 340] on button "Download Resume" at bounding box center [434, 341] width 105 height 32
click at [242, 212] on button at bounding box center [245, 219] width 16 height 21
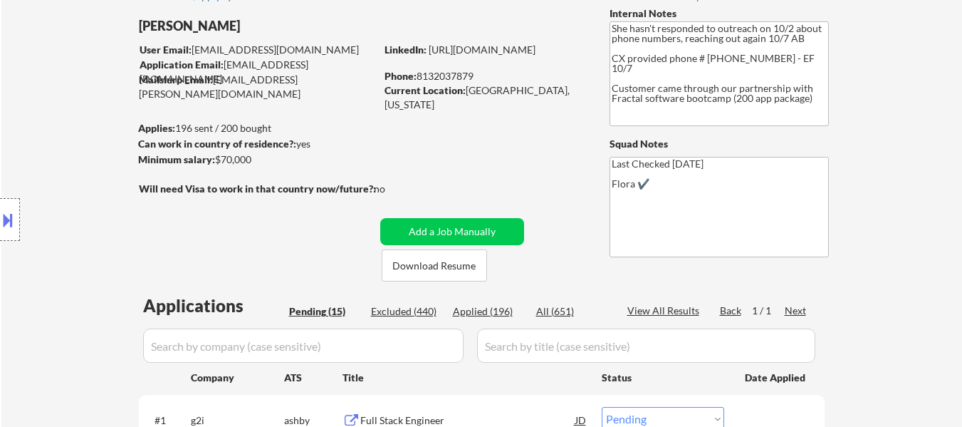
scroll to position [285, 0]
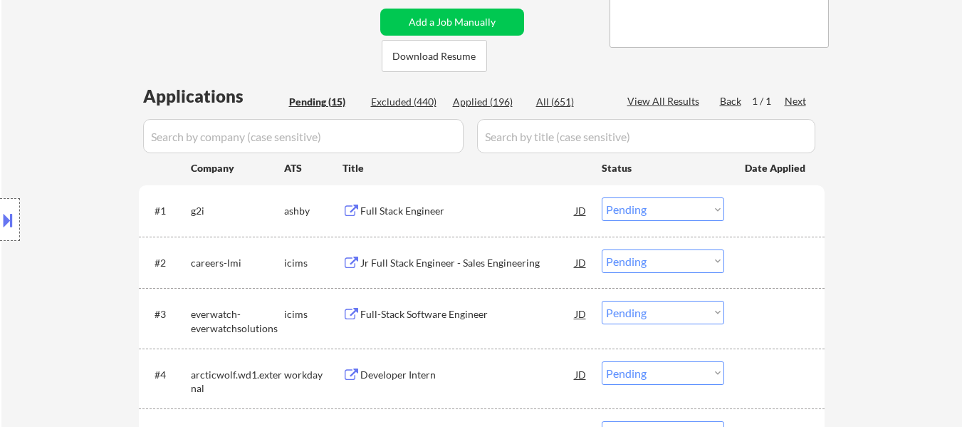
click at [431, 204] on div "Full Stack Engineer" at bounding box center [467, 211] width 215 height 14
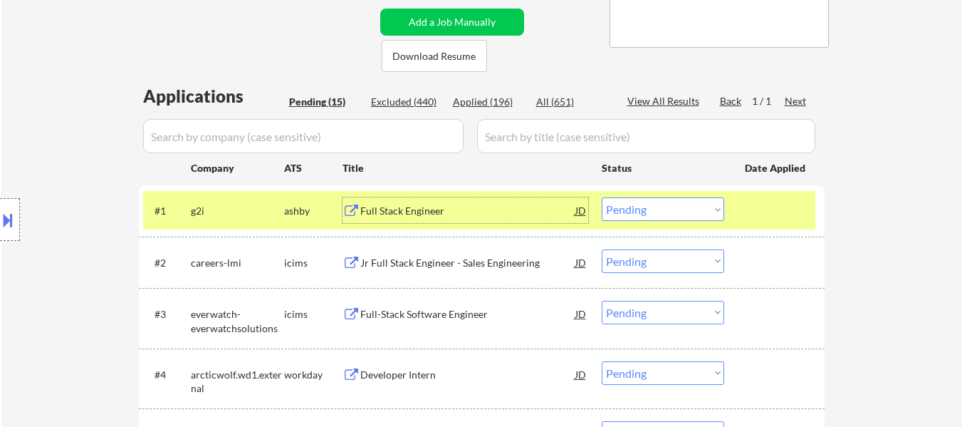
click at [503, 272] on div "Jr Full Stack Engineer - Sales Engineering" at bounding box center [467, 262] width 215 height 26
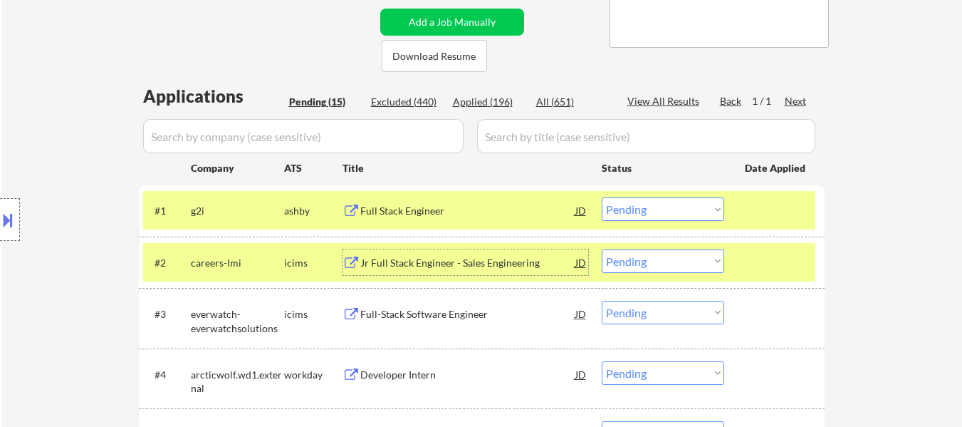
click at [509, 316] on div "Full-Stack Software Engineer" at bounding box center [467, 314] width 215 height 14
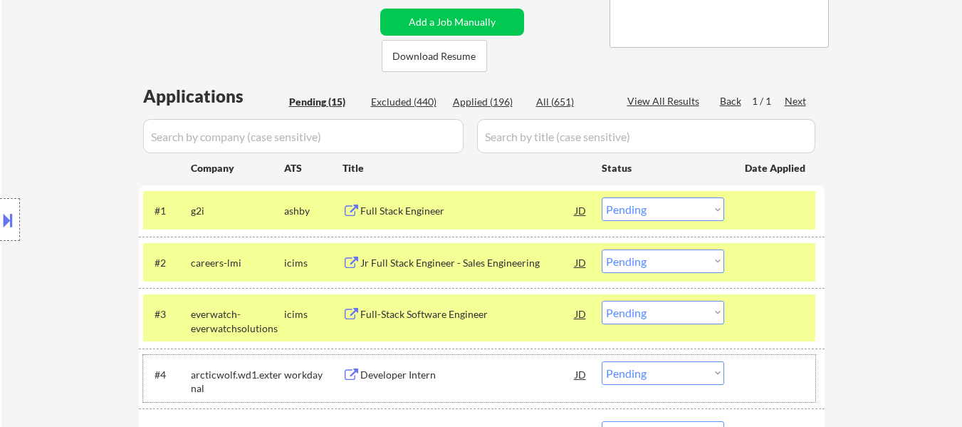
click at [511, 388] on div "#4 arcticwolf.wd1.external workday Developer Intern JD Choose an option... Pend…" at bounding box center [479, 378] width 673 height 47
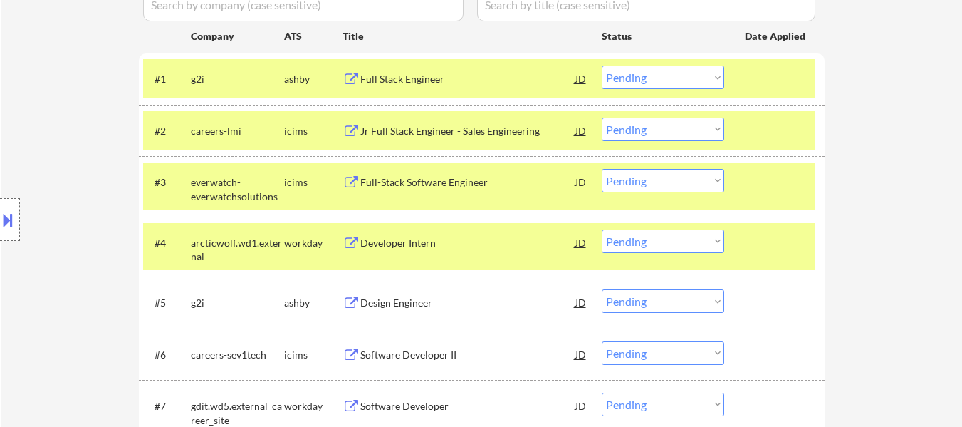
scroll to position [427, 0]
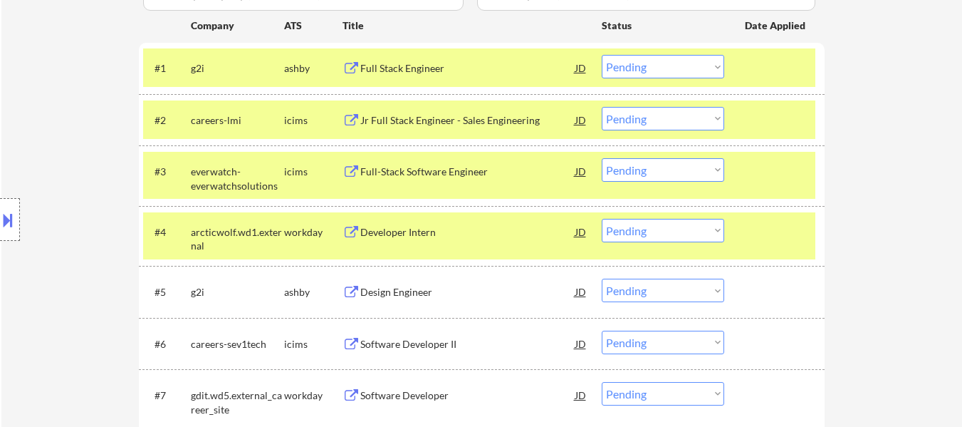
click at [785, 243] on div at bounding box center [776, 232] width 63 height 26
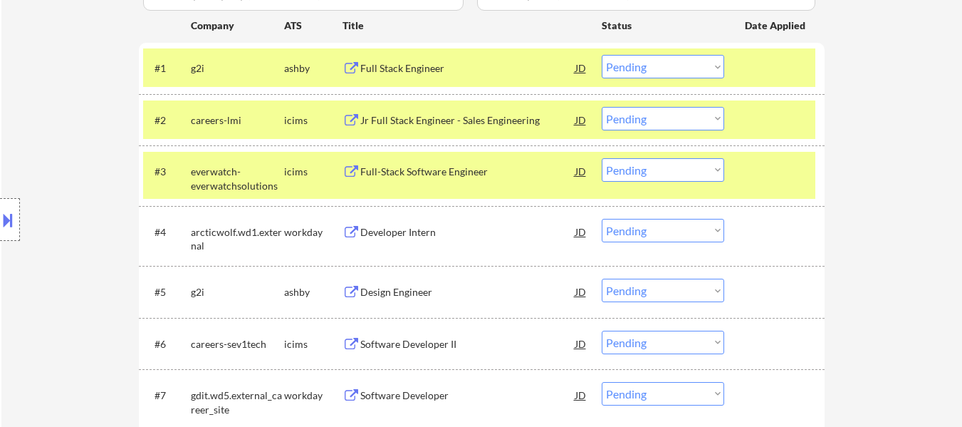
click at [697, 230] on select "Choose an option... Pending Applied Excluded (Questions) Excluded (Expired) Exc…" at bounding box center [663, 231] width 123 height 24
click at [602, 219] on select "Choose an option... Pending Applied Excluded (Questions) Excluded (Expired) Exc…" at bounding box center [663, 231] width 123 height 24
select select ""pending""
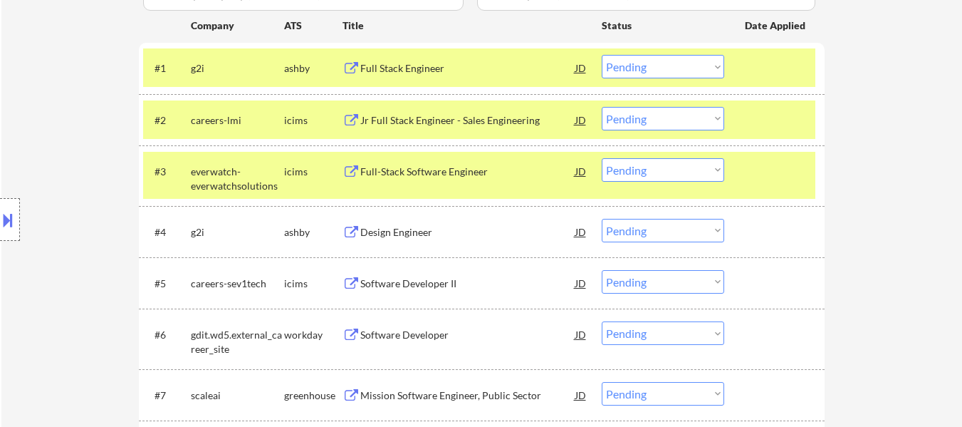
click at [426, 231] on div "Design Engineer" at bounding box center [467, 232] width 215 height 14
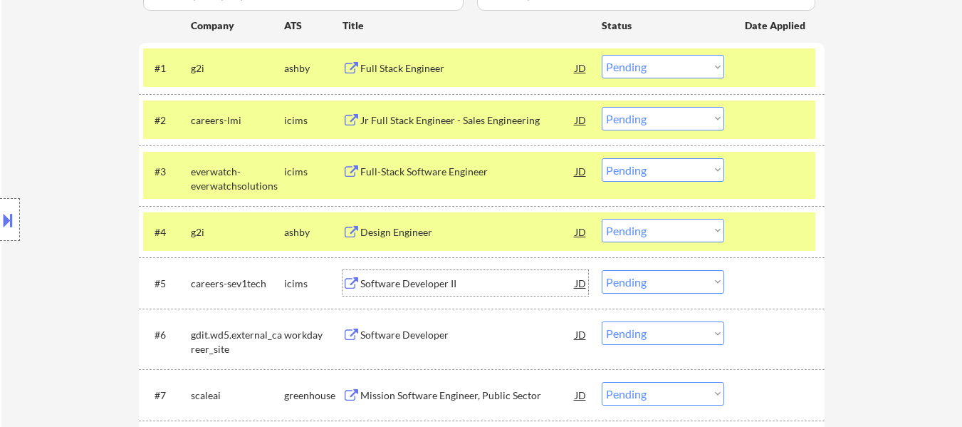
click at [442, 279] on div "Software Developer II" at bounding box center [467, 283] width 215 height 14
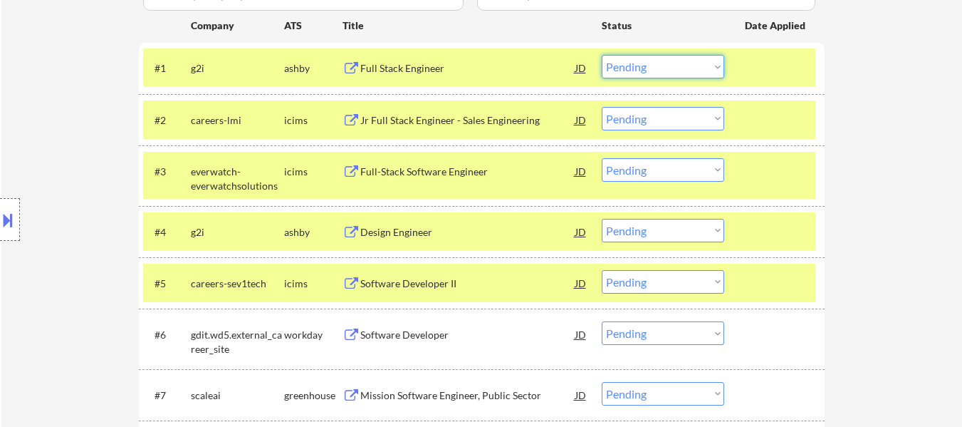
click at [645, 72] on select "Choose an option... Pending Applied Excluded (Questions) Excluded (Expired) Exc…" at bounding box center [663, 67] width 123 height 24
click at [602, 55] on select "Choose an option... Pending Applied Excluded (Questions) Excluded (Expired) Exc…" at bounding box center [663, 67] width 123 height 24
select select ""pending""
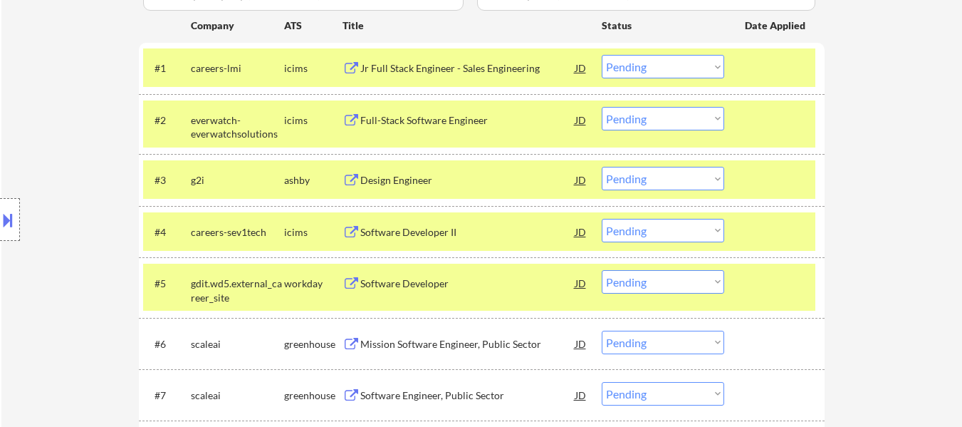
click at [660, 180] on select "Choose an option... Pending Applied Excluded (Questions) Excluded (Expired) Exc…" at bounding box center [663, 179] width 123 height 24
click at [602, 167] on select "Choose an option... Pending Applied Excluded (Questions) Excluded (Expired) Exc…" at bounding box center [663, 179] width 123 height 24
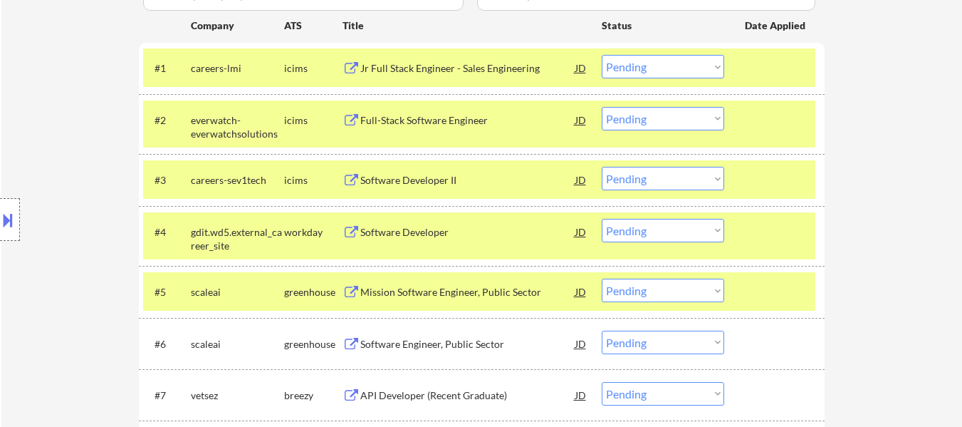
click at [629, 174] on select "Choose an option... Pending Applied Excluded (Questions) Excluded (Expired) Exc…" at bounding box center [663, 179] width 123 height 24
click at [602, 167] on select "Choose an option... Pending Applied Excluded (Questions) Excluded (Expired) Exc…" at bounding box center [663, 179] width 123 height 24
select select ""pending""
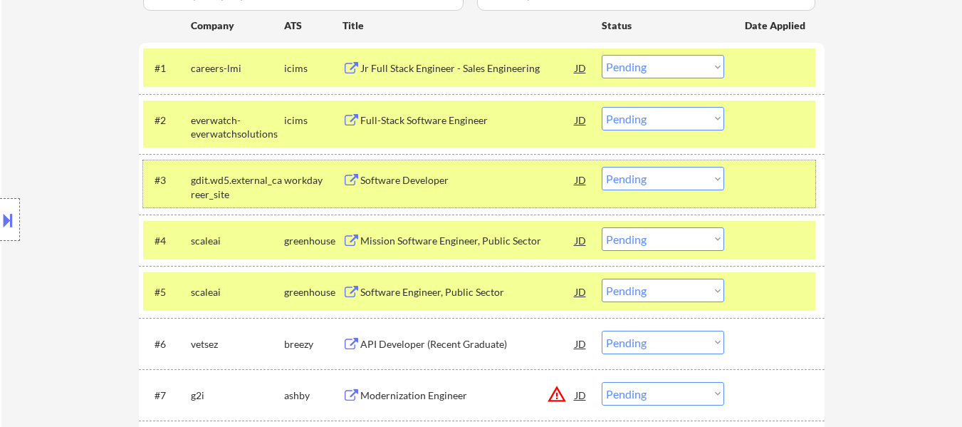
click at [437, 197] on div "#3 gdit.wd5.external_career_site workday Software Developer JD Choose an option…" at bounding box center [479, 183] width 673 height 47
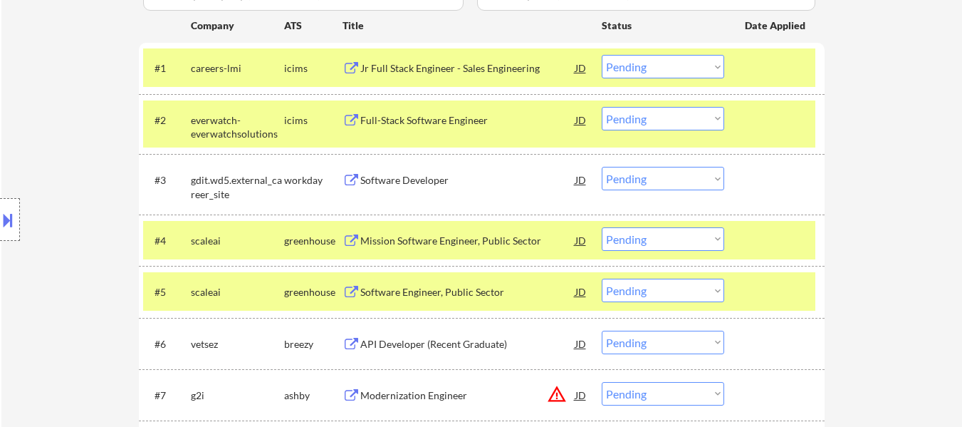
click at [432, 187] on div "Software Developer" at bounding box center [467, 180] width 215 height 14
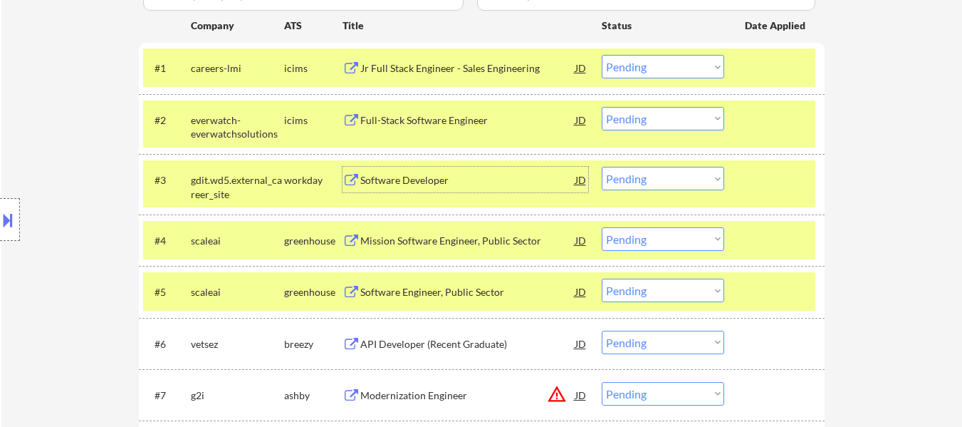
click at [647, 63] on select "Choose an option... Pending Applied Excluded (Questions) Excluded (Expired) Exc…" at bounding box center [663, 67] width 123 height 24
click at [602, 55] on select "Choose an option... Pending Applied Excluded (Questions) Excluded (Expired) Exc…" at bounding box center [663, 67] width 123 height 24
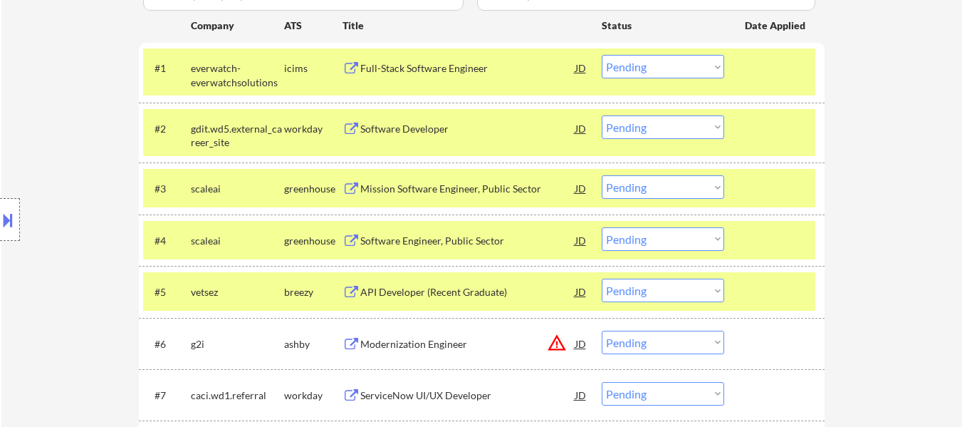
click at [692, 66] on select "Choose an option... Pending Applied Excluded (Questions) Excluded (Expired) Exc…" at bounding box center [663, 67] width 123 height 24
click at [602, 55] on select "Choose an option... Pending Applied Excluded (Questions) Excluded (Expired) Exc…" at bounding box center [663, 67] width 123 height 24
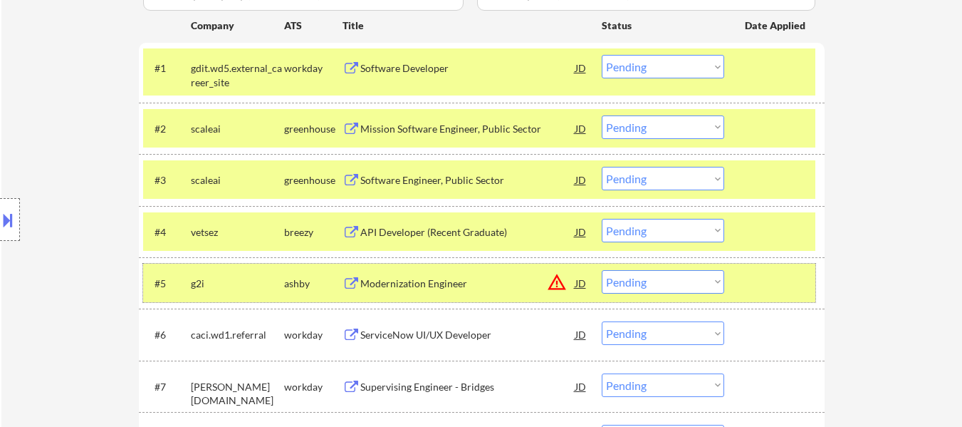
click at [797, 270] on div "#5 g2i [PERSON_NAME] Modernization Engineer JD warning_amber Choose an option..…" at bounding box center [479, 283] width 673 height 38
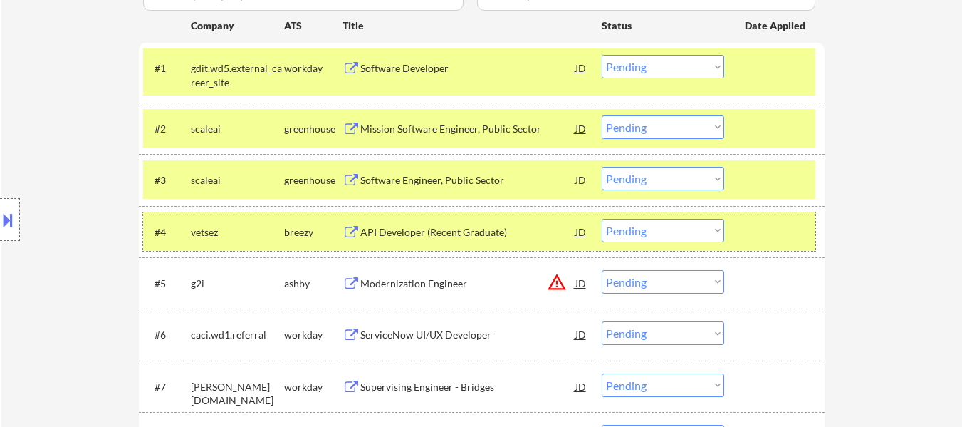
click at [771, 229] on div at bounding box center [776, 232] width 63 height 26
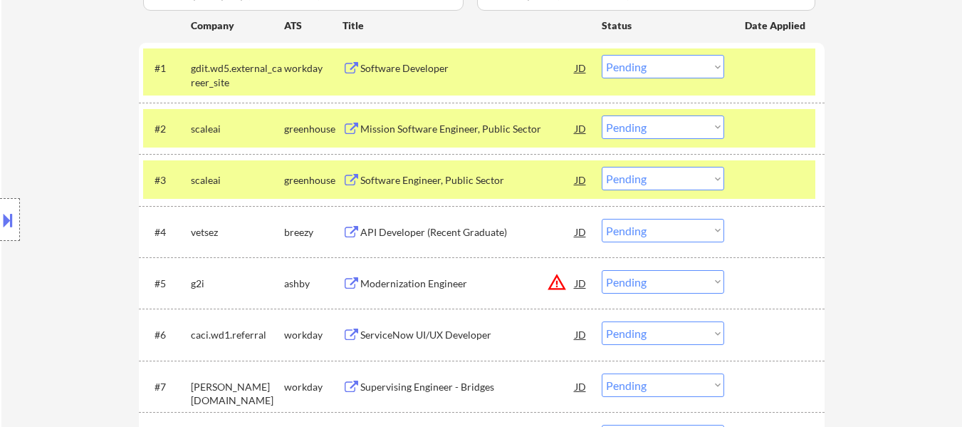
click at [747, 172] on div at bounding box center [776, 180] width 63 height 26
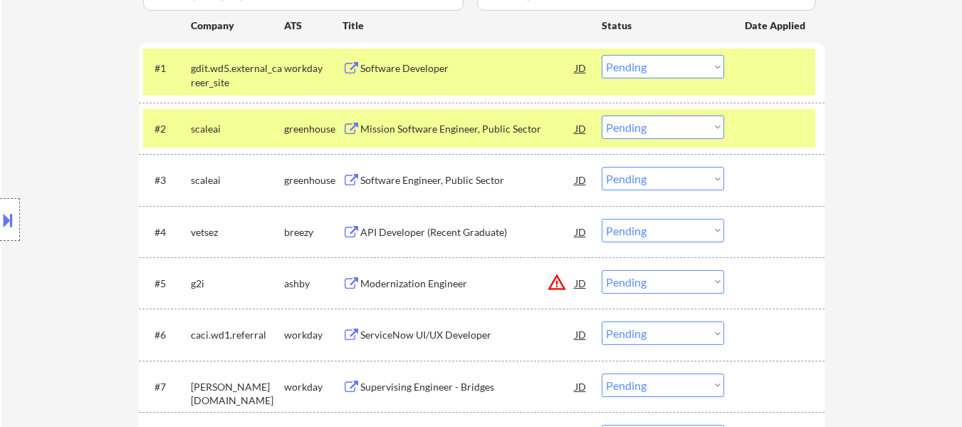
click at [745, 121] on div at bounding box center [776, 128] width 63 height 26
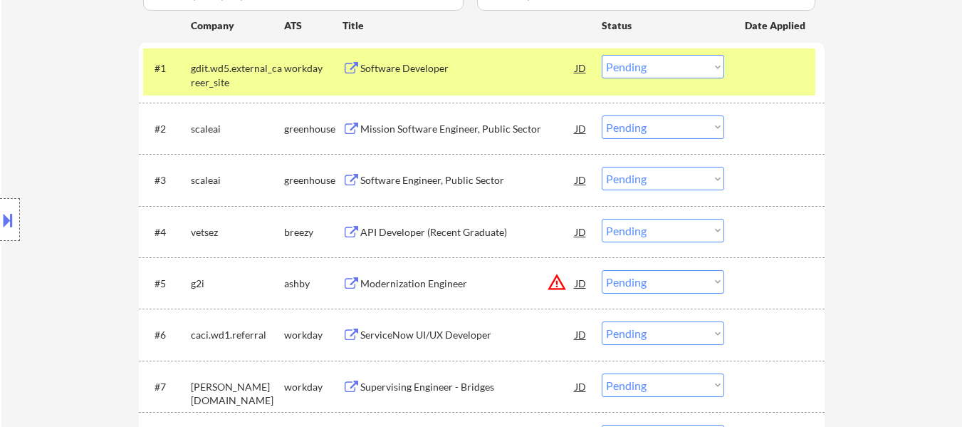
click at [738, 58] on div "#1 gdit.wd5.external_career_site workday Software Developer JD Choose an option…" at bounding box center [479, 71] width 673 height 47
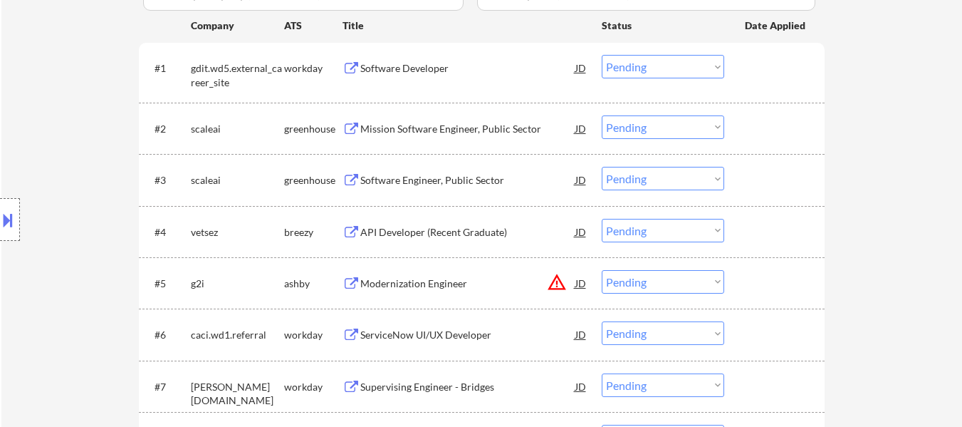
click at [415, 130] on div "Mission Software Engineer, Public Sector" at bounding box center [467, 129] width 215 height 14
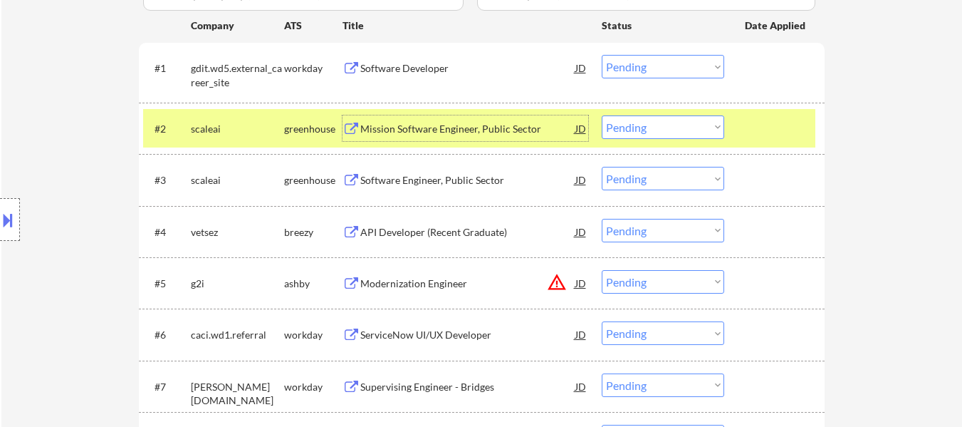
click at [477, 242] on div "API Developer (Recent Graduate)" at bounding box center [467, 232] width 215 height 26
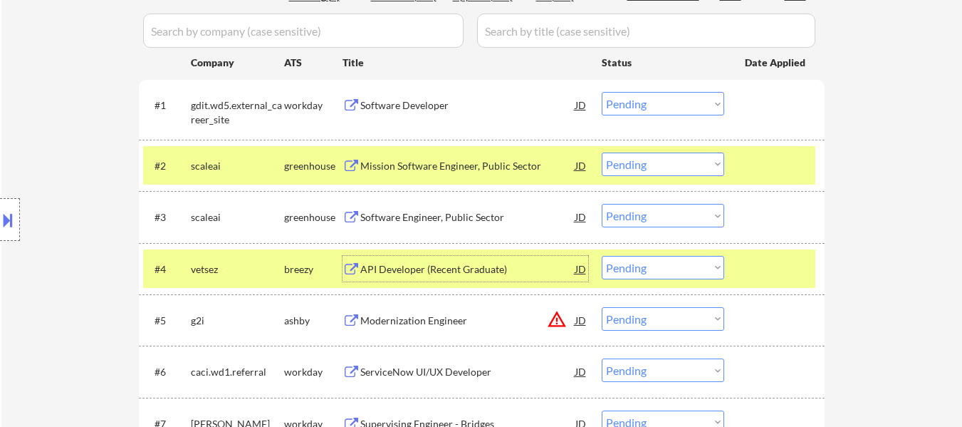
scroll to position [356, 0]
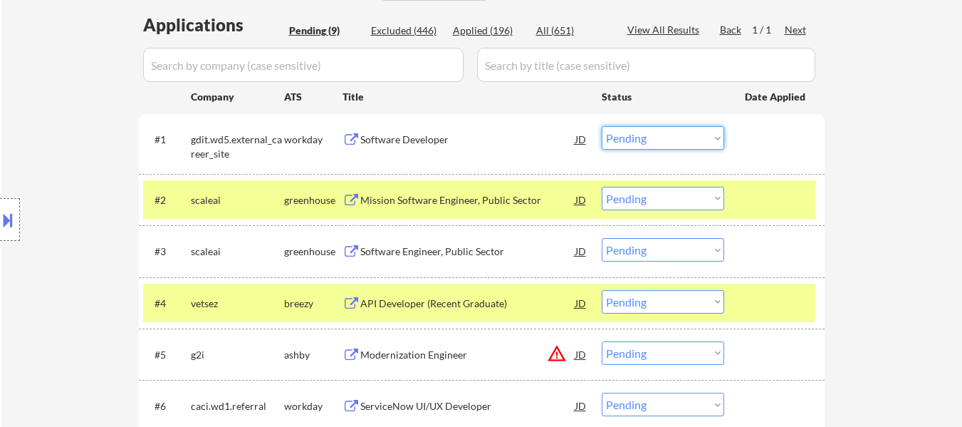
drag, startPoint x: 640, startPoint y: 134, endPoint x: 645, endPoint y: 144, distance: 11.5
click at [640, 134] on select "Choose an option... Pending Applied Excluded (Questions) Excluded (Expired) Exc…" at bounding box center [663, 138] width 123 height 24
click at [602, 126] on select "Choose an option... Pending Applied Excluded (Questions) Excluded (Expired) Exc…" at bounding box center [663, 138] width 123 height 24
select select ""pending""
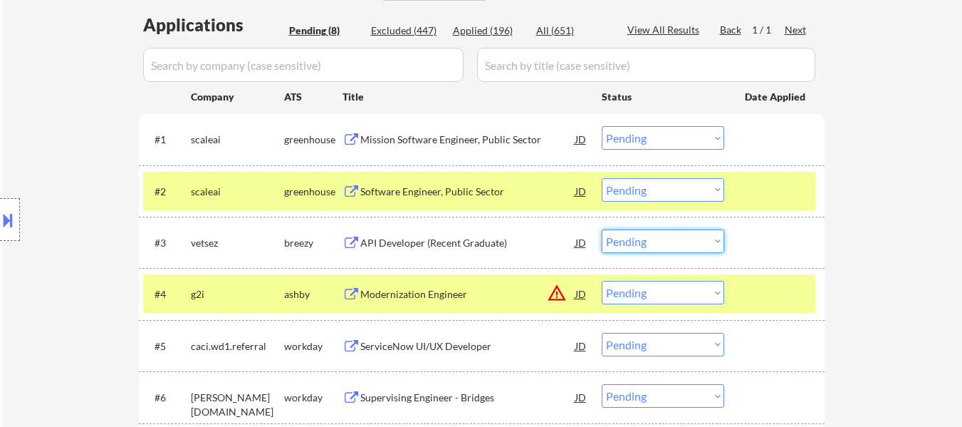
click at [653, 242] on select "Choose an option... Pending Applied Excluded (Questions) Excluded (Expired) Exc…" at bounding box center [663, 241] width 123 height 24
click at [602, 229] on select "Choose an option... Pending Applied Excluded (Questions) Excluded (Expired) Exc…" at bounding box center [663, 241] width 123 height 24
select select ""pending""
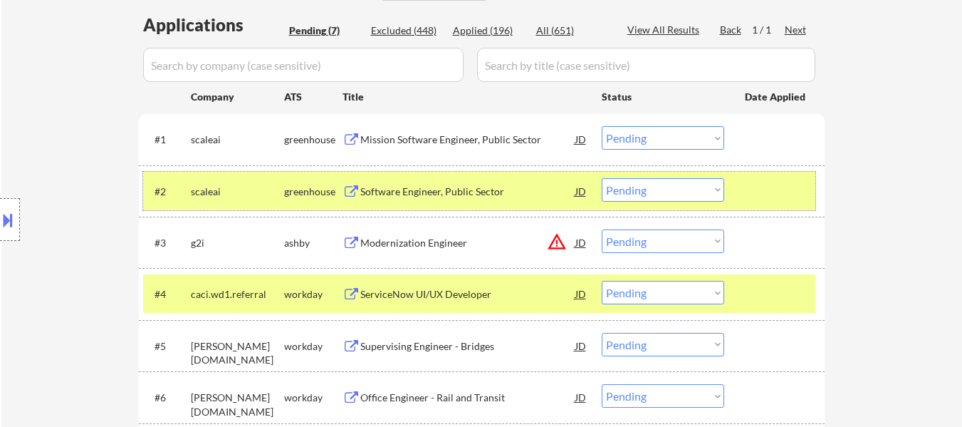
click at [768, 194] on div at bounding box center [776, 191] width 63 height 26
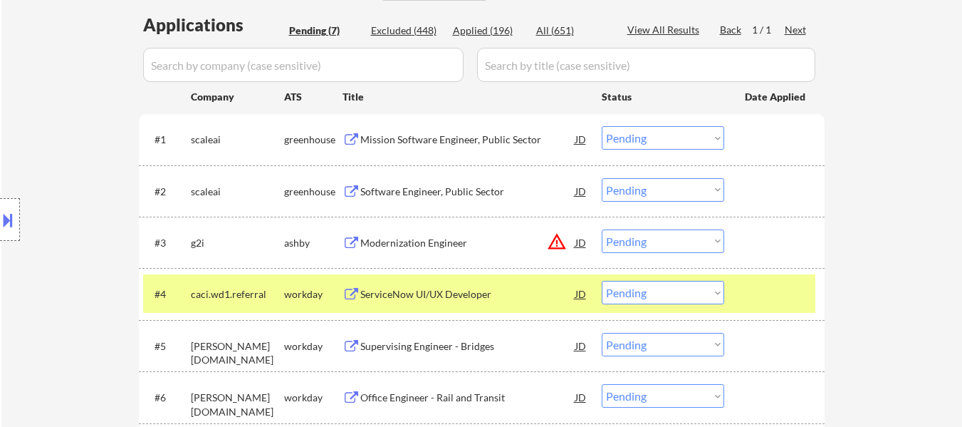
click at [779, 294] on div at bounding box center [776, 294] width 63 height 26
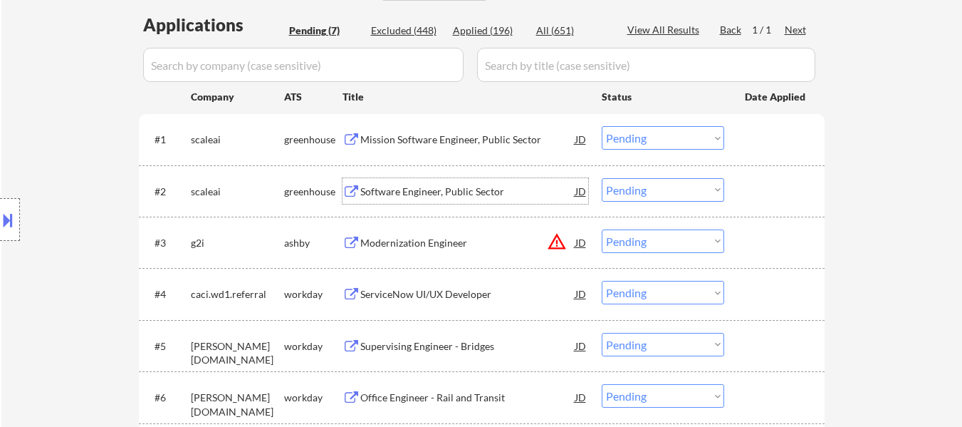
click at [459, 185] on div "Software Engineer, Public Sector" at bounding box center [467, 192] width 215 height 14
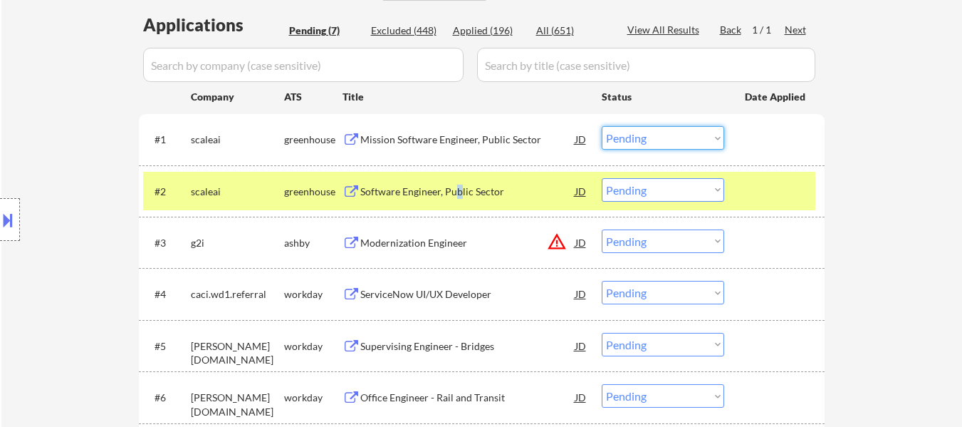
click at [657, 137] on select "Choose an option... Pending Applied Excluded (Questions) Excluded (Expired) Exc…" at bounding box center [663, 138] width 123 height 24
click at [602, 126] on select "Choose an option... Pending Applied Excluded (Questions) Excluded (Expired) Exc…" at bounding box center [663, 138] width 123 height 24
select select ""pending""
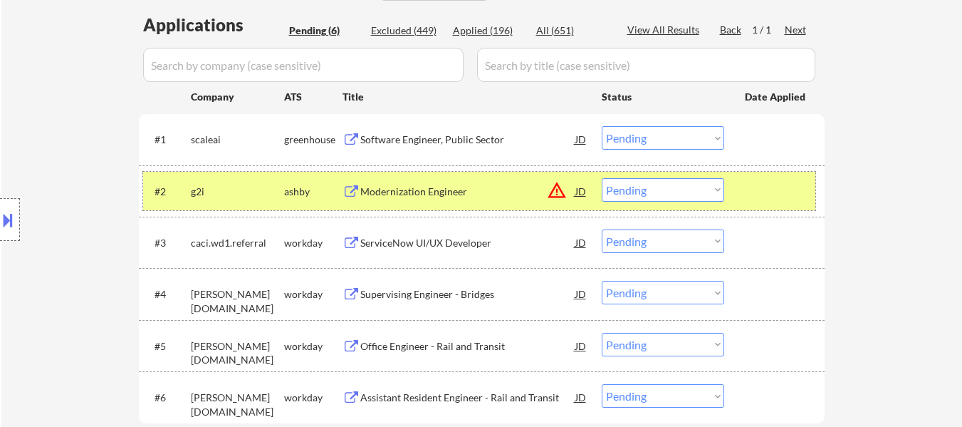
click at [777, 199] on div at bounding box center [776, 191] width 63 height 26
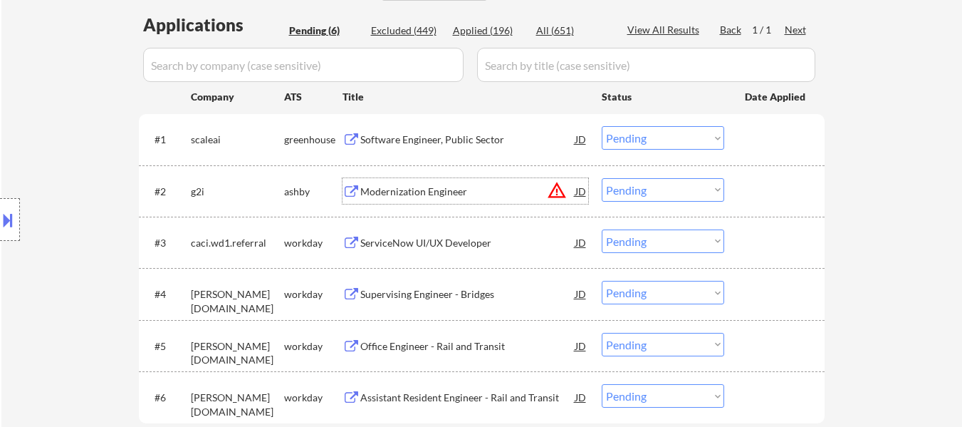
click at [416, 188] on div "Modernization Engineer" at bounding box center [467, 192] width 215 height 14
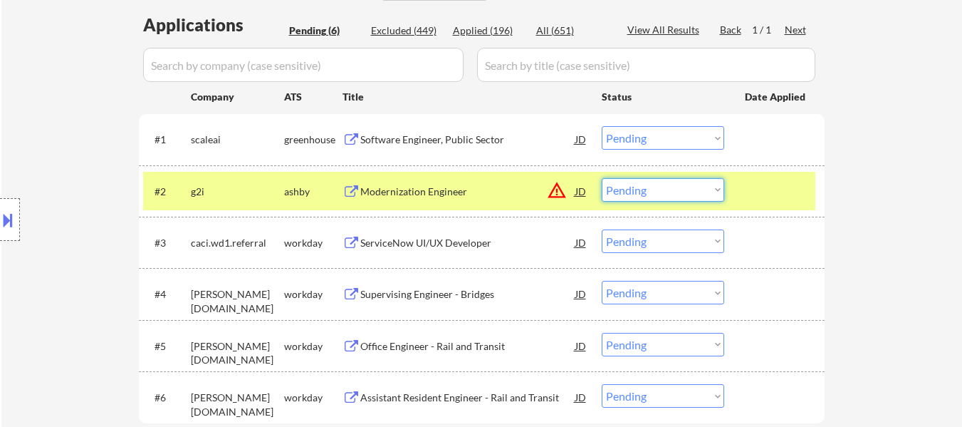
click at [655, 194] on select "Choose an option... Pending Applied Excluded (Questions) Excluded (Expired) Exc…" at bounding box center [663, 190] width 123 height 24
click at [602, 178] on select "Choose an option... Pending Applied Excluded (Questions) Excluded (Expired) Exc…" at bounding box center [663, 190] width 123 height 24
click at [421, 234] on div "ServiceNow UI/UX Developer" at bounding box center [467, 242] width 215 height 26
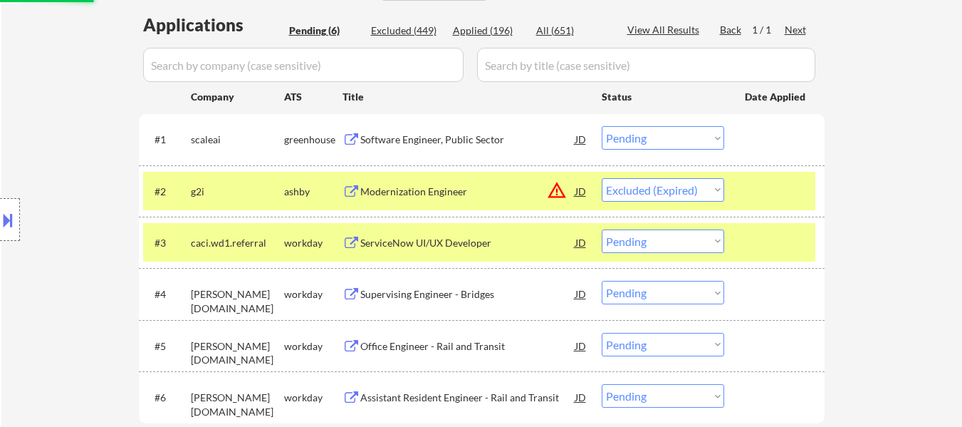
select select ""pending""
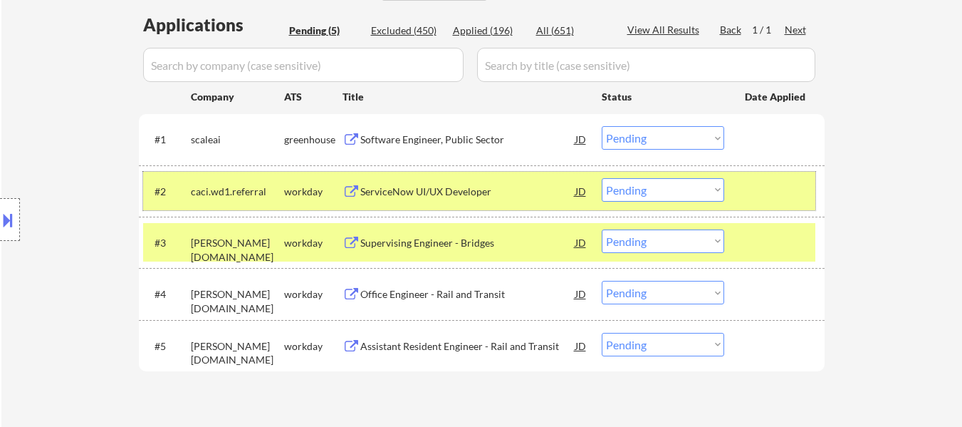
drag, startPoint x: 749, startPoint y: 185, endPoint x: 750, endPoint y: 211, distance: 25.7
click at [749, 185] on div at bounding box center [776, 191] width 63 height 26
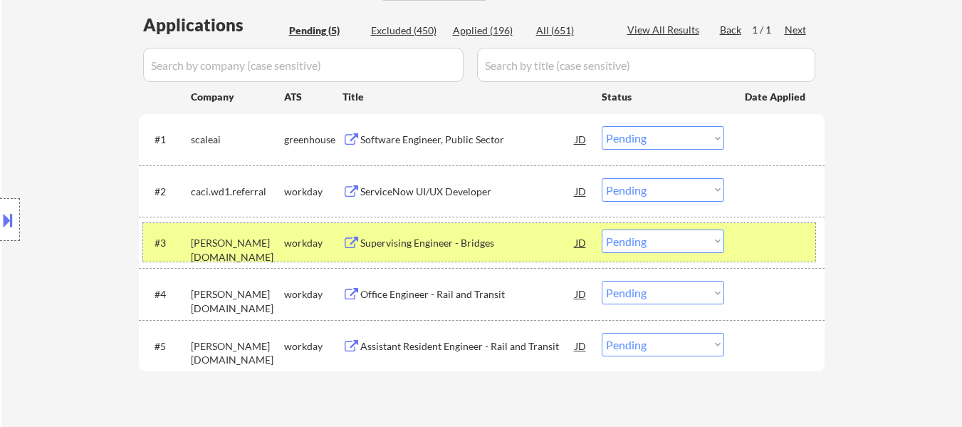
click at [751, 229] on div at bounding box center [776, 242] width 63 height 26
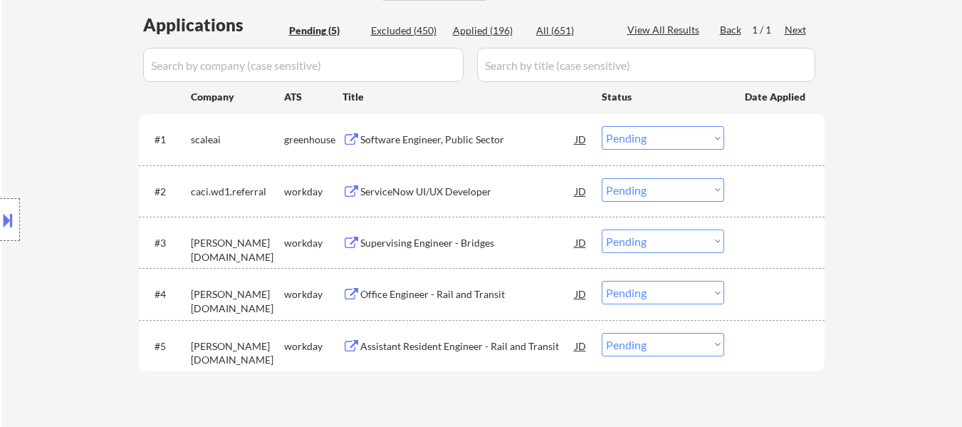
click at [449, 137] on div "Software Engineer, Public Sector" at bounding box center [467, 140] width 215 height 14
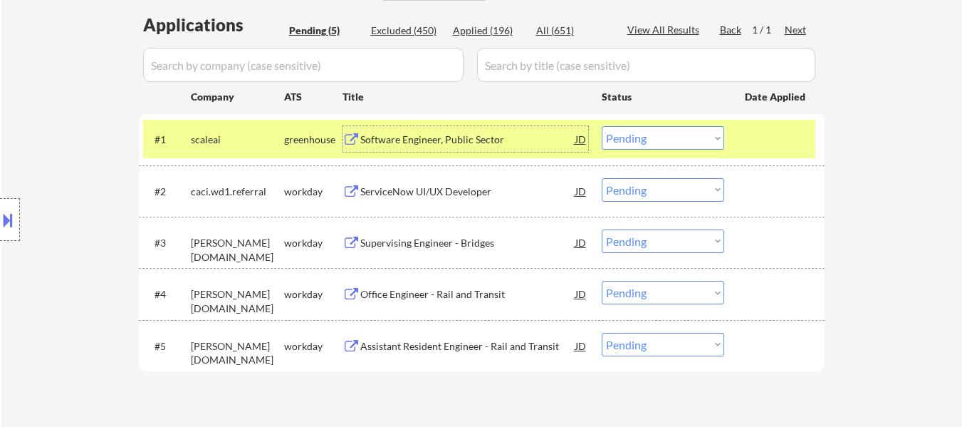
click at [460, 187] on div "ServiceNow UI/UX Developer" at bounding box center [467, 192] width 215 height 14
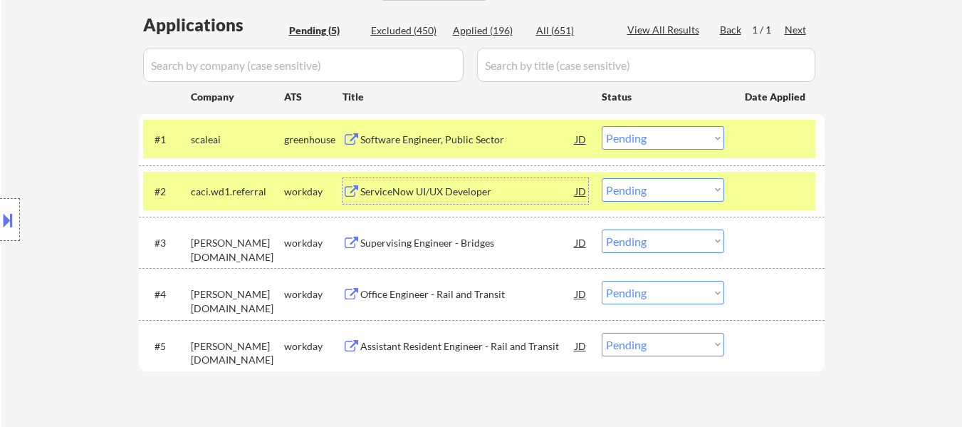
click at [479, 229] on div "Supervising Engineer - Bridges" at bounding box center [467, 242] width 215 height 26
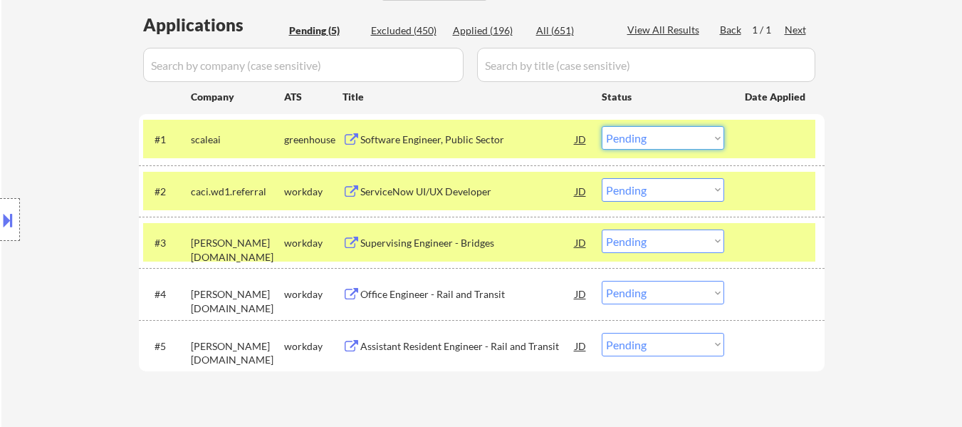
click at [658, 142] on select "Choose an option... Pending Applied Excluded (Questions) Excluded (Expired) Exc…" at bounding box center [663, 138] width 123 height 24
click at [602, 126] on select "Choose an option... Pending Applied Excluded (Questions) Excluded (Expired) Exc…" at bounding box center [663, 138] width 123 height 24
select select ""pending""
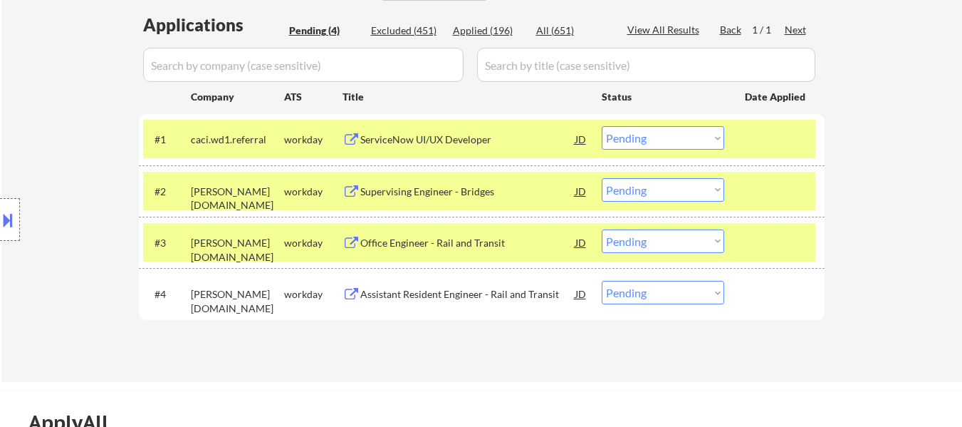
click at [633, 190] on select "Choose an option... Pending Applied Excluded (Questions) Excluded (Expired) Exc…" at bounding box center [663, 190] width 123 height 24
click at [602, 178] on select "Choose an option... Pending Applied Excluded (Questions) Excluded (Expired) Exc…" at bounding box center [663, 190] width 123 height 24
select select ""pending""
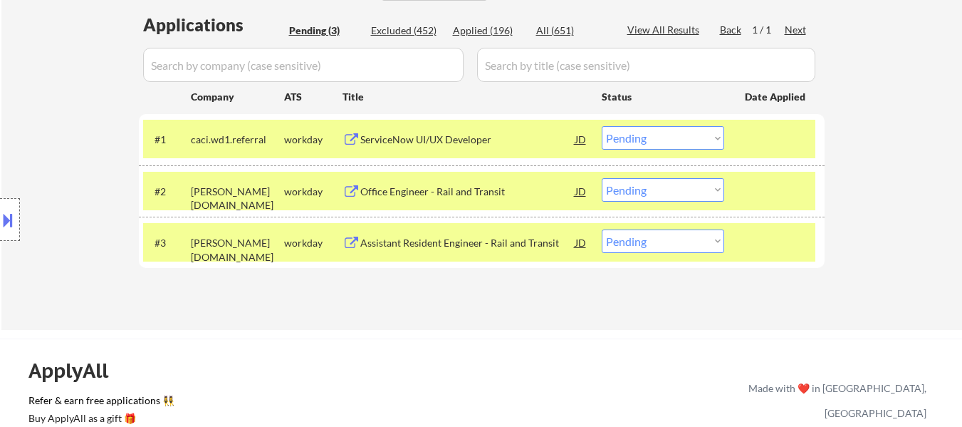
click at [462, 195] on div "Office Engineer - Rail and Transit" at bounding box center [467, 192] width 215 height 14
